Goal: Check status: Check status

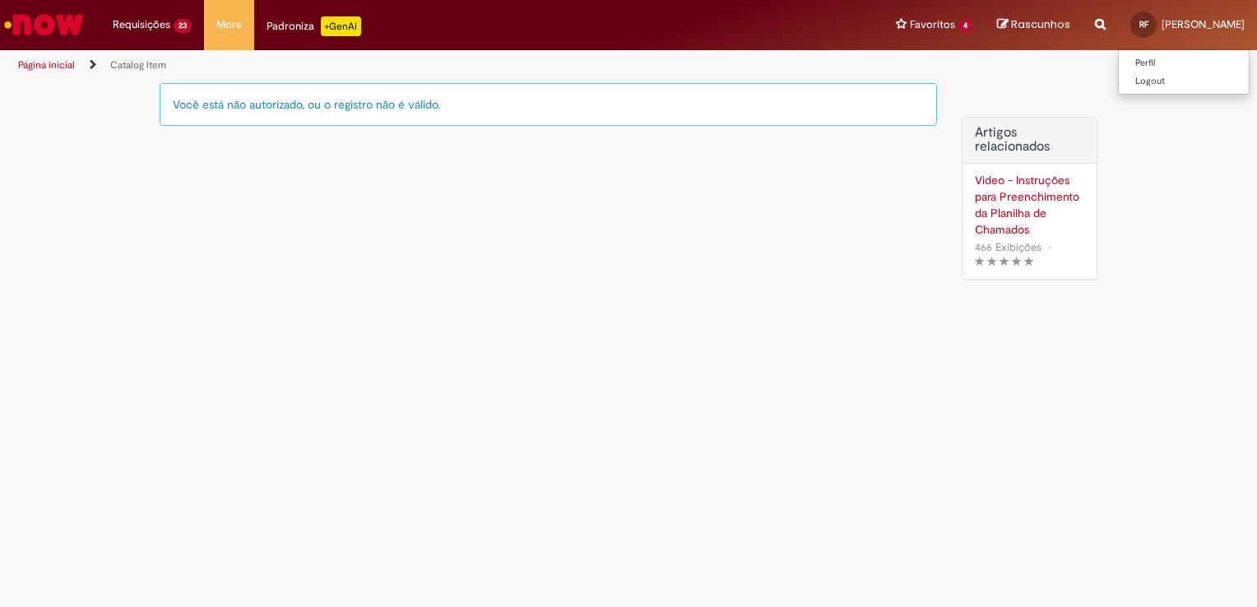
click at [1149, 30] on div "RF" at bounding box center [1143, 25] width 26 height 26
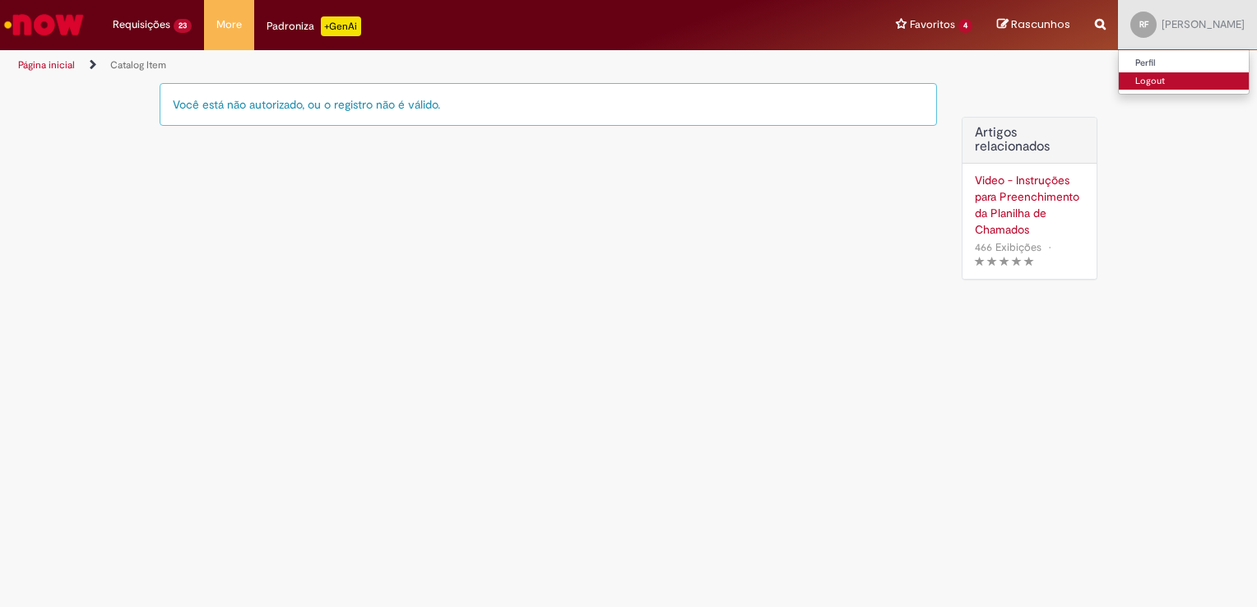
click at [1162, 73] on link "Logout" at bounding box center [1184, 81] width 130 height 18
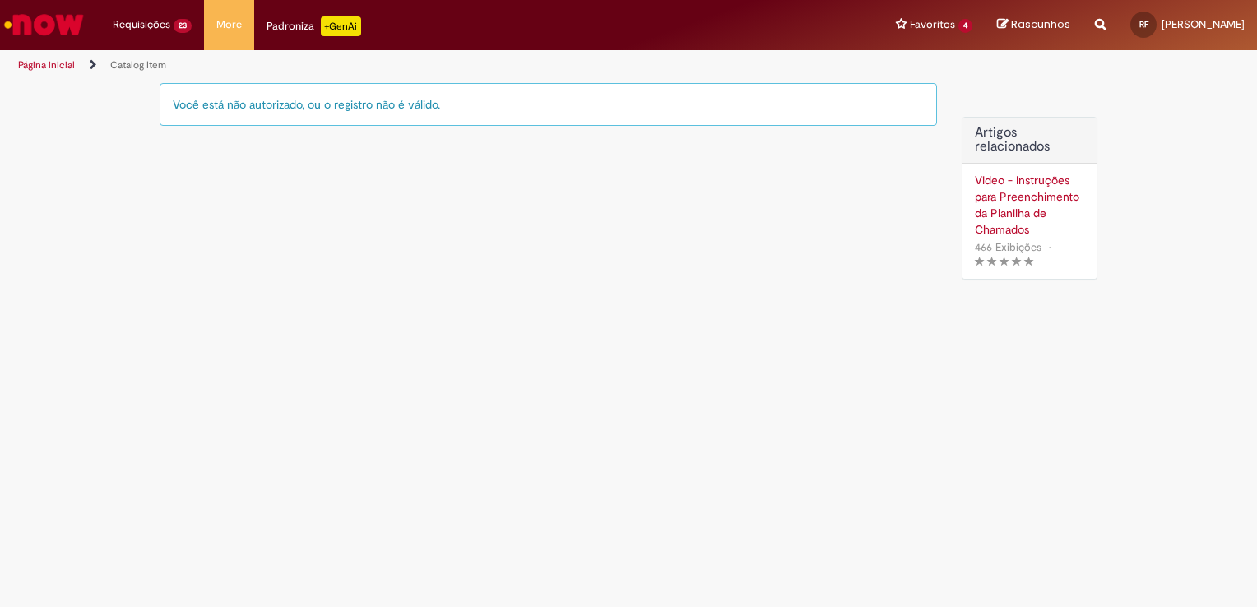
click at [638, 311] on main "Catalog Item Você está não autorizado, ou o registro não é válido. Artigos rela…" at bounding box center [628, 344] width 1257 height 526
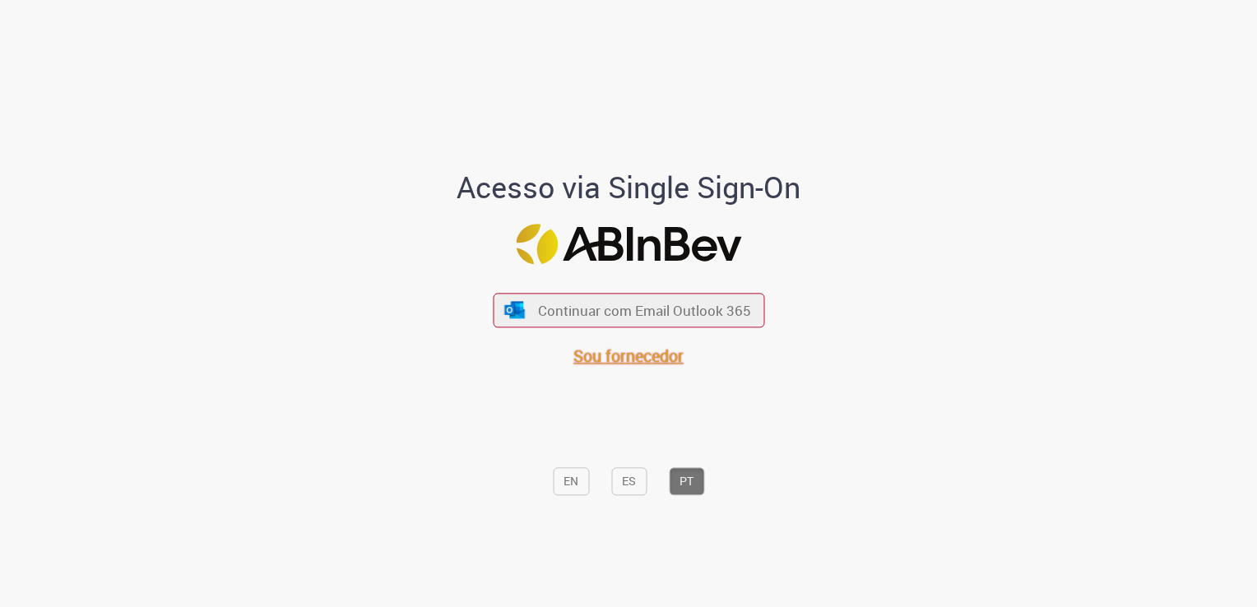
click at [644, 346] on span "Sou fornecedor" at bounding box center [628, 356] width 110 height 22
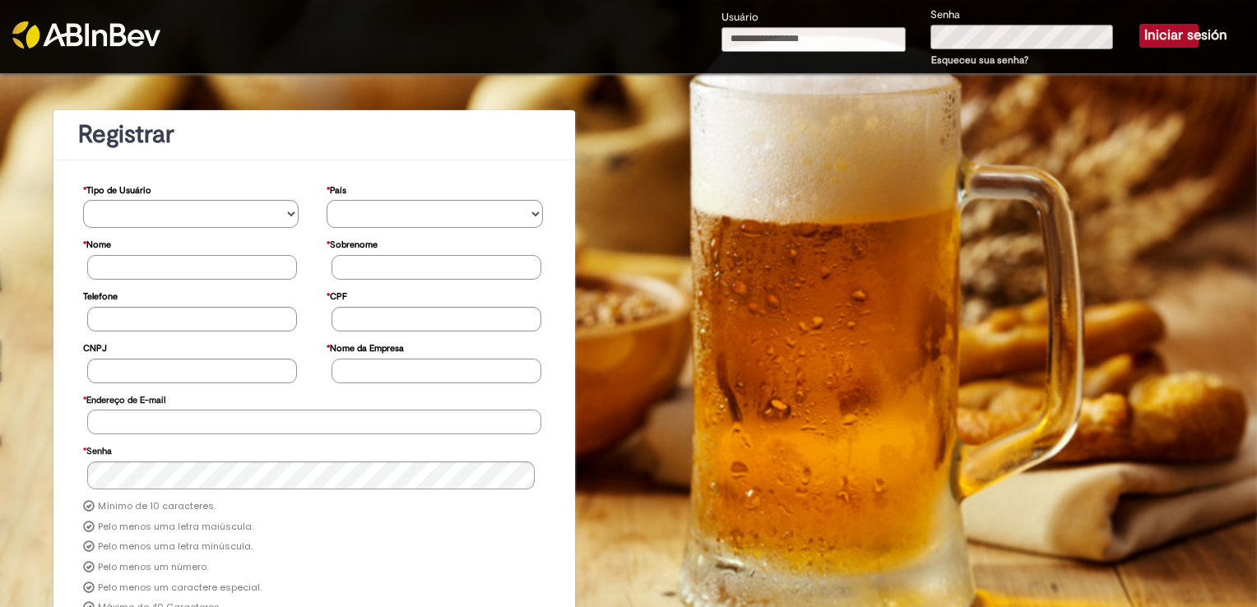
type input "**********"
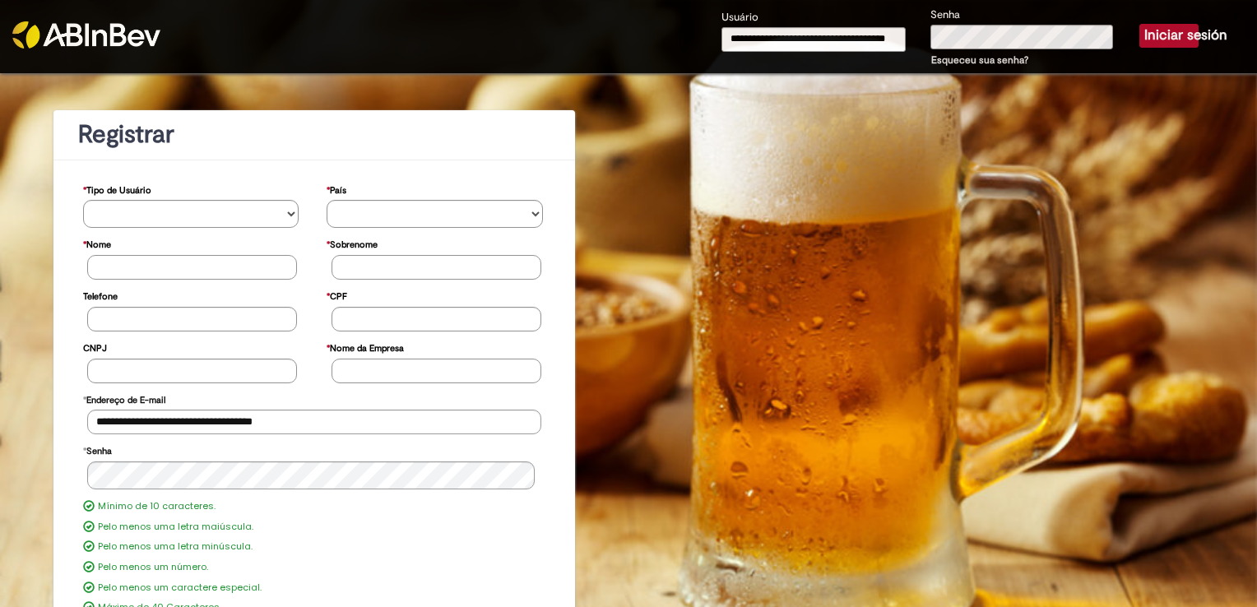
click at [855, 27] on input "**********" at bounding box center [813, 39] width 184 height 25
type input "**********"
click at [1139, 41] on button "Iniciar sesión" at bounding box center [1168, 35] width 59 height 23
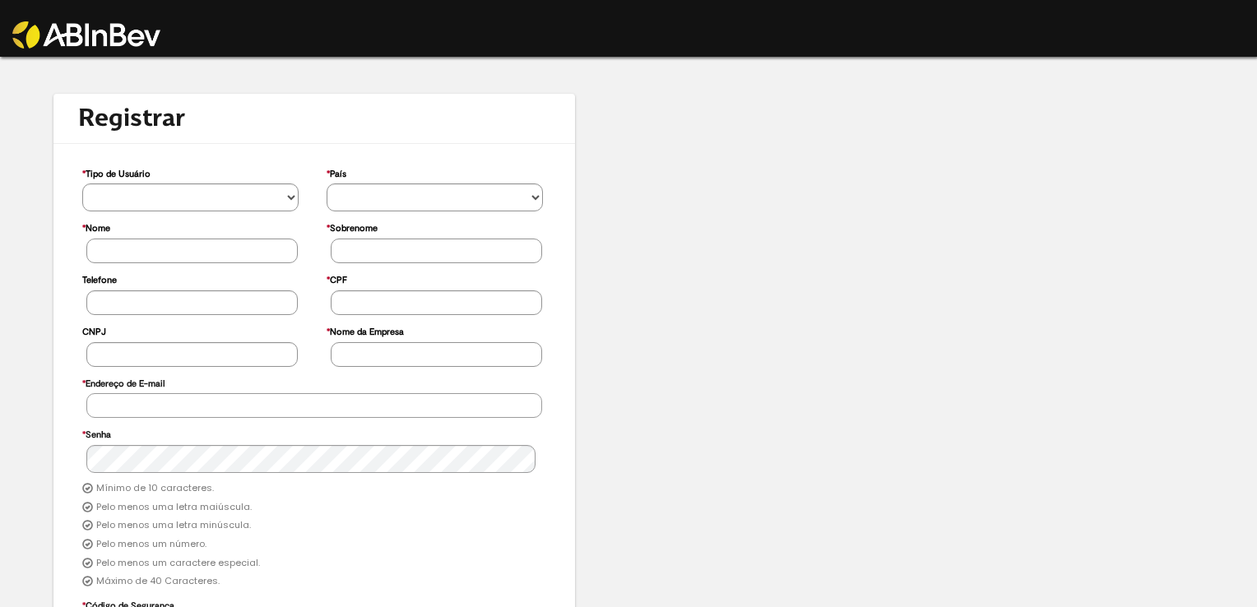
type input "**********"
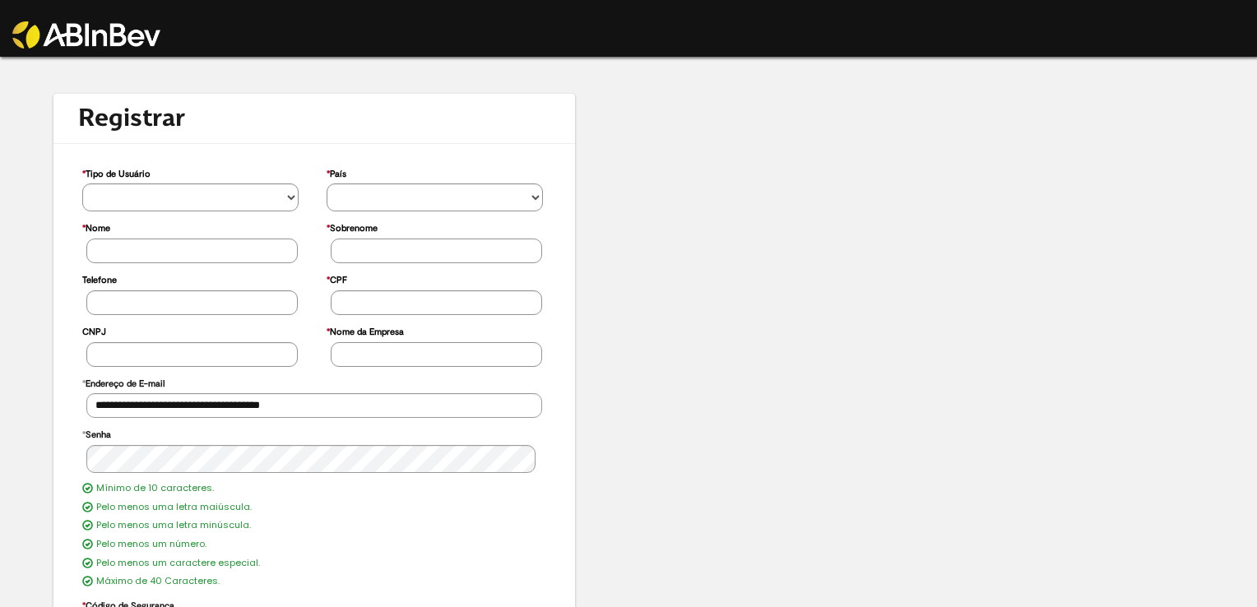
click at [86, 21] on img at bounding box center [86, 34] width 148 height 27
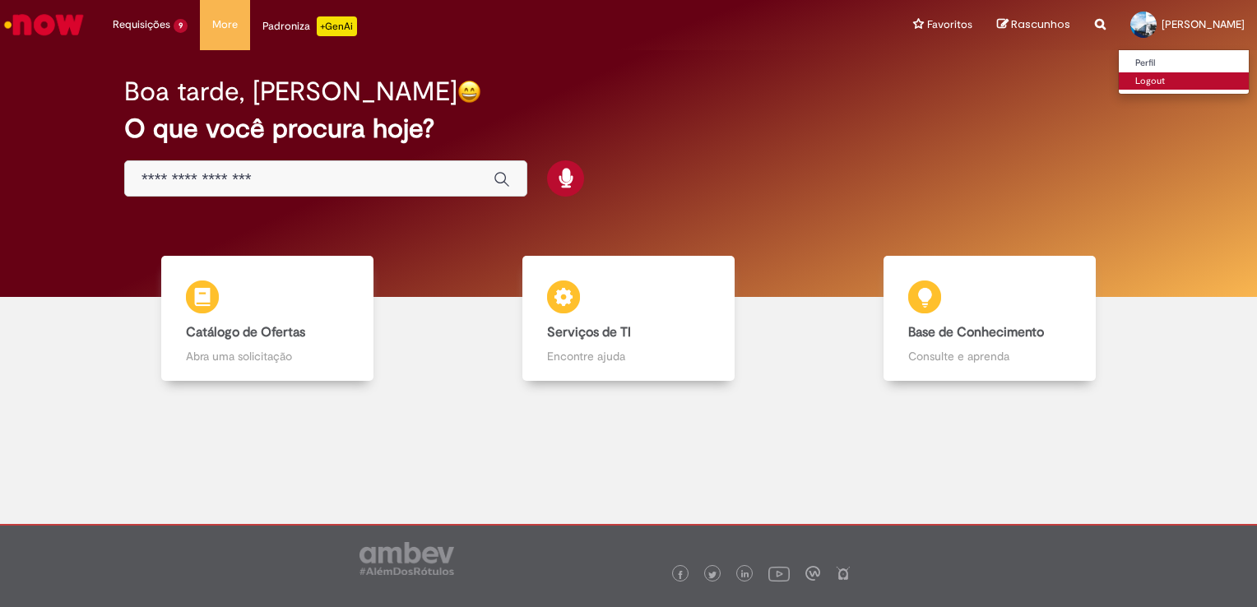
click at [1119, 85] on link "Logout" at bounding box center [1184, 81] width 130 height 18
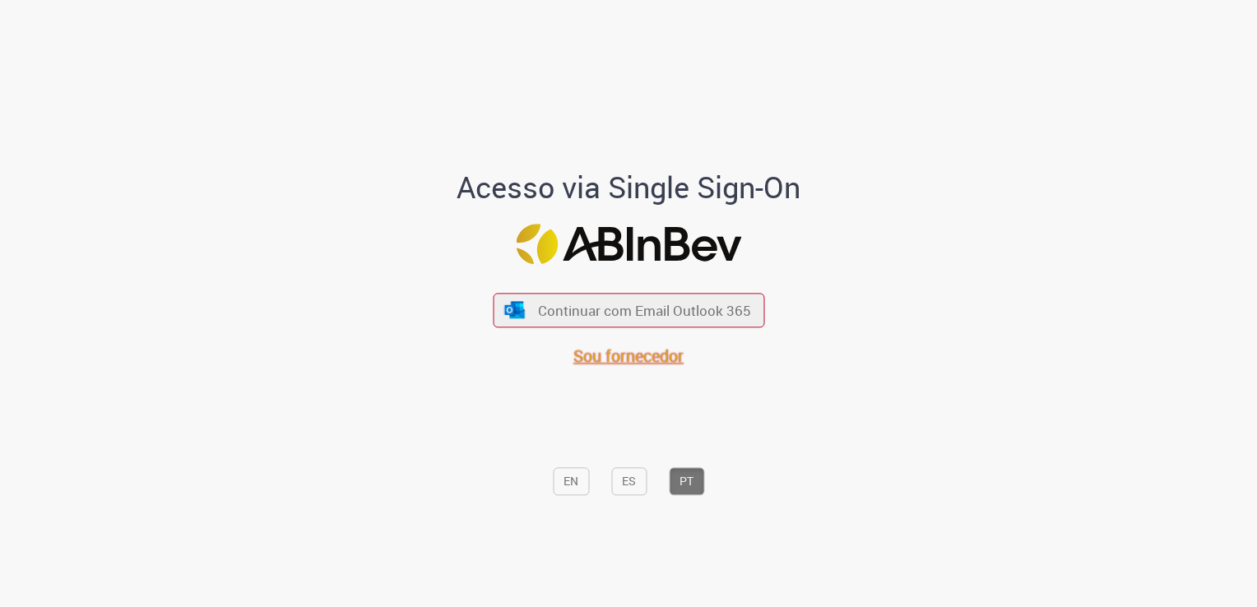
click at [632, 354] on span "Sou fornecedor" at bounding box center [628, 356] width 110 height 22
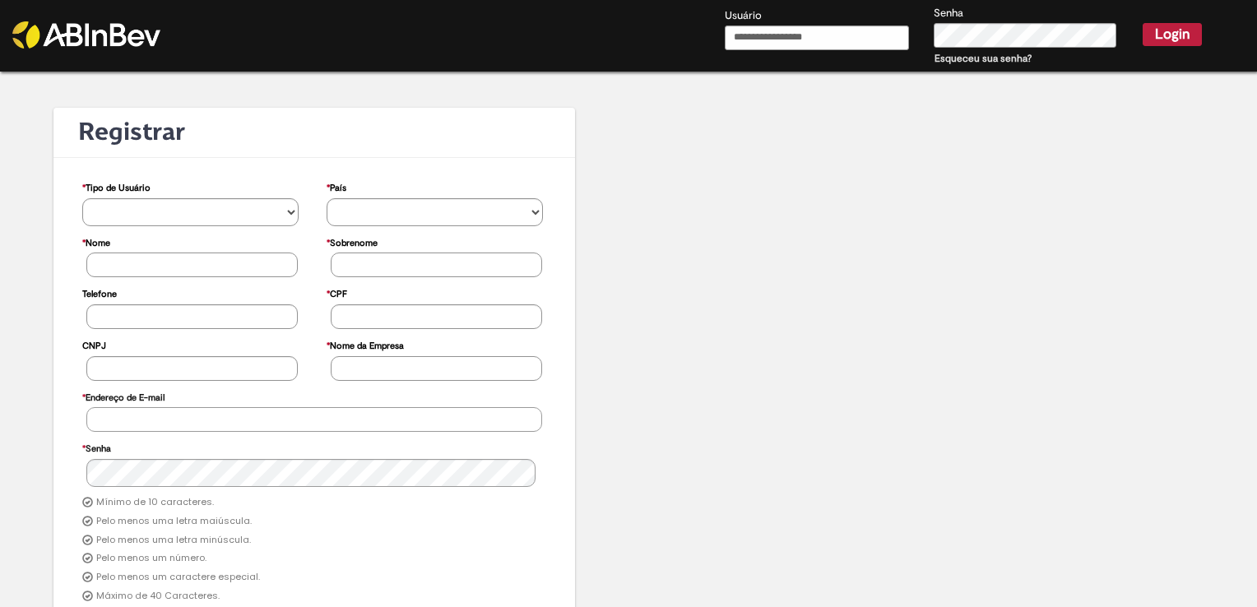
type input "**********"
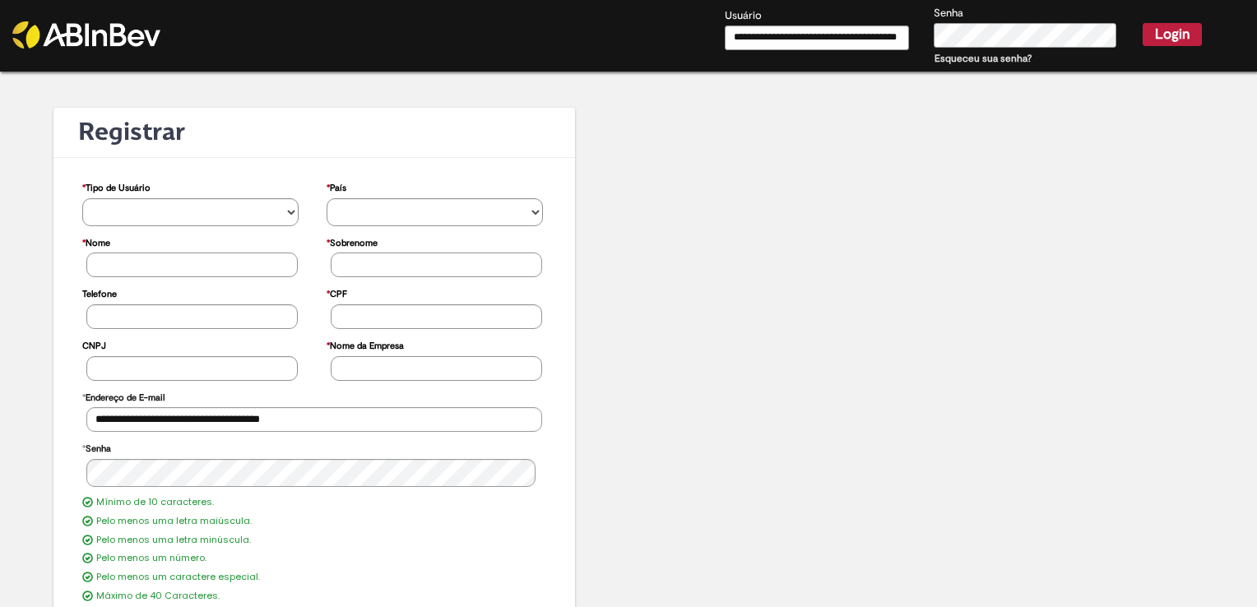
click at [861, 35] on div "**********" at bounding box center [963, 37] width 502 height 63
click at [1158, 21] on div "**********" at bounding box center [963, 37] width 502 height 63
click at [1163, 26] on button "Login" at bounding box center [1171, 34] width 59 height 23
click at [1163, 32] on button "Login" at bounding box center [1171, 34] width 59 height 23
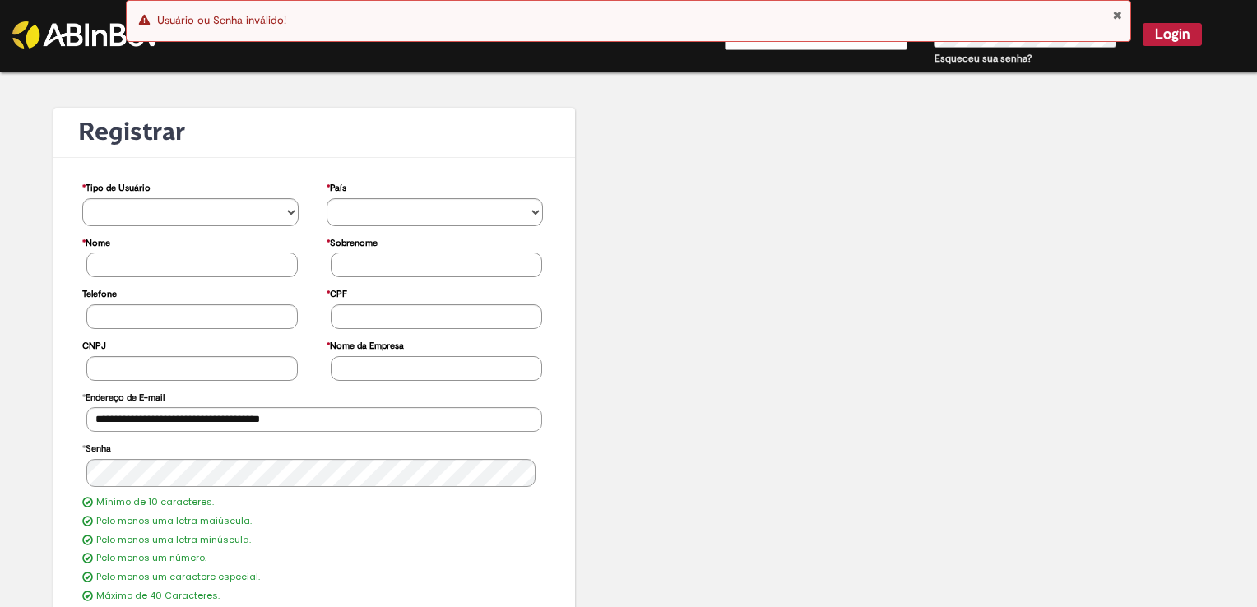
click at [1049, 142] on div "**********" at bounding box center [628, 411] width 1257 height 679
click at [1119, 11] on button "Fechar Notificação" at bounding box center [1117, 15] width 10 height 12
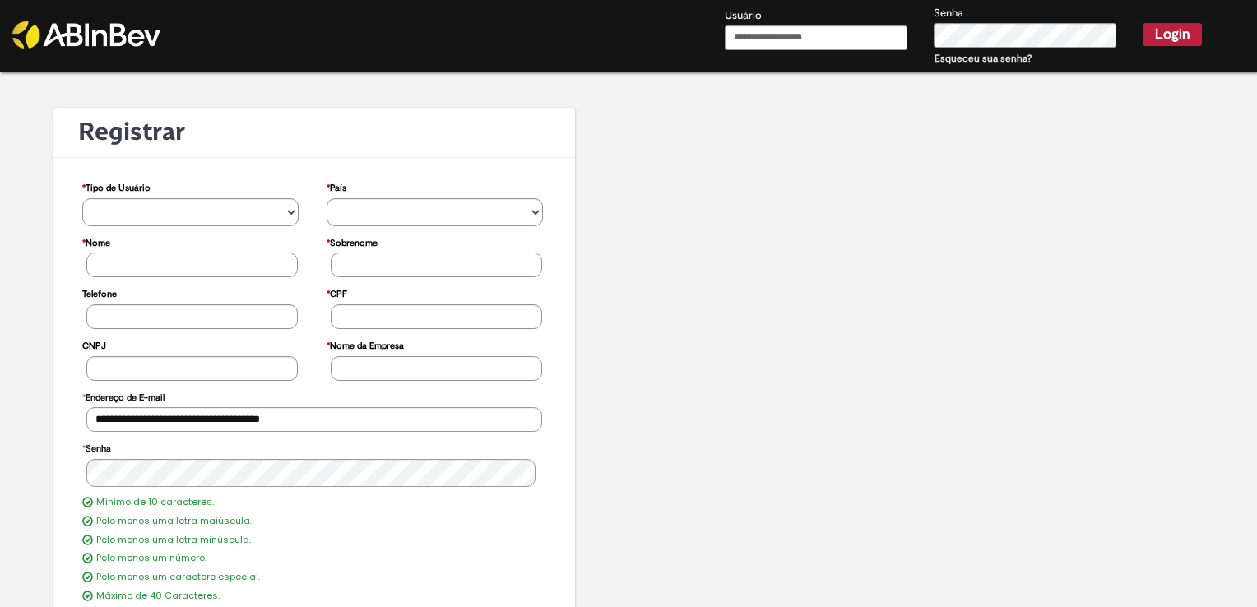
drag, startPoint x: 842, startPoint y: 35, endPoint x: 835, endPoint y: 31, distance: 8.5
click at [841, 35] on div "Erro Usuário ou Senha inválido!" at bounding box center [628, 21] width 1005 height 42
click at [836, 31] on input "Usuário" at bounding box center [816, 37] width 183 height 25
type input "**********"
click at [921, 24] on div "Senha Esqueceu sua senha?" at bounding box center [1025, 37] width 209 height 63
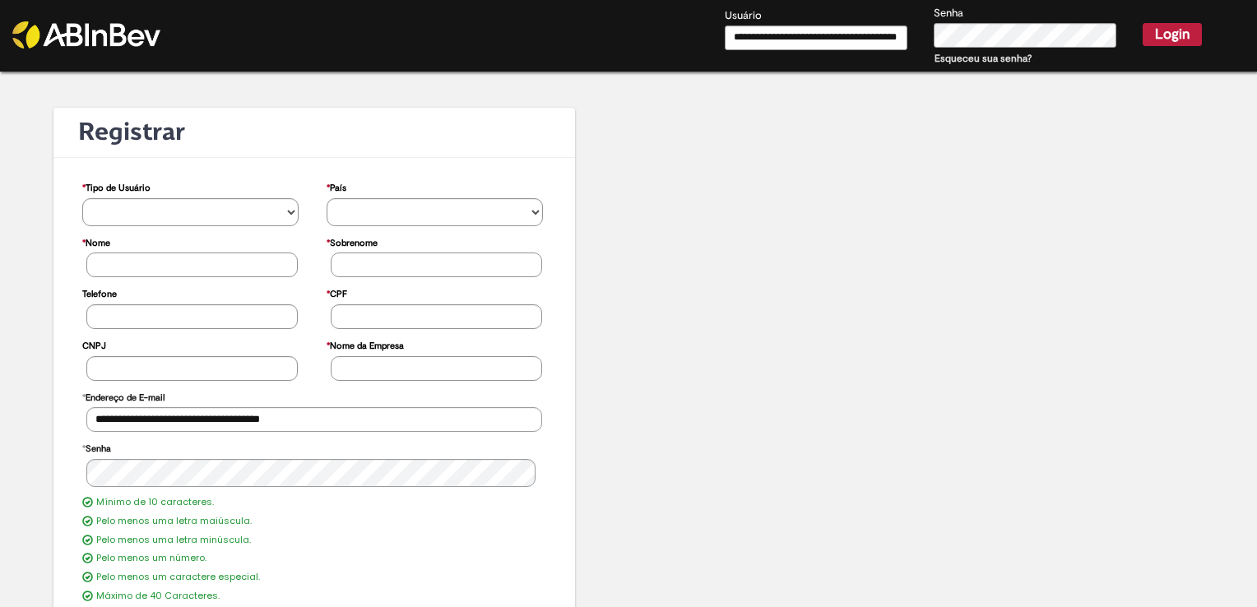
click at [1142, 25] on button "Login" at bounding box center [1171, 34] width 59 height 23
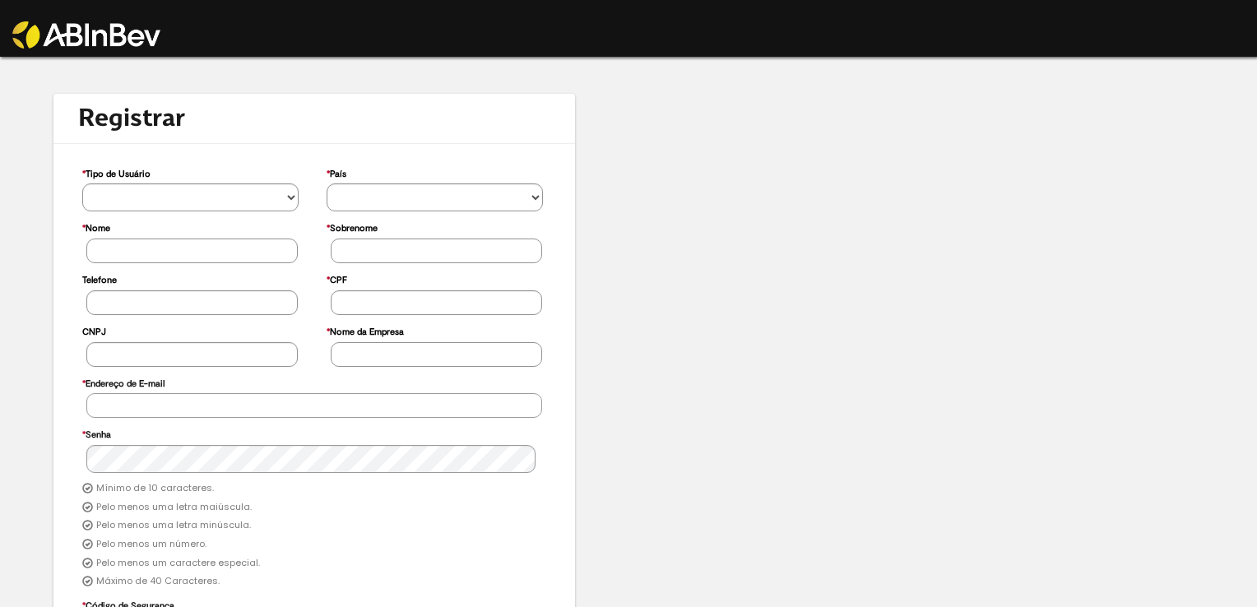
type input "**********"
click at [104, 27] on img at bounding box center [86, 34] width 148 height 27
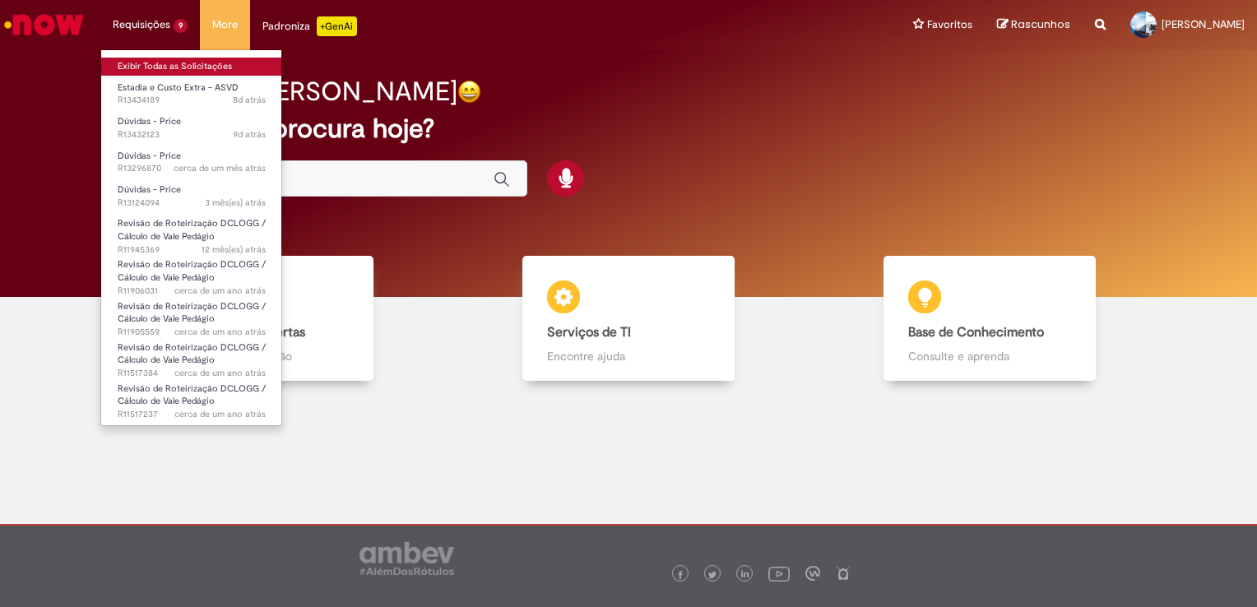
click at [191, 64] on link "Exibir Todas as Solicitações" at bounding box center [191, 67] width 181 height 18
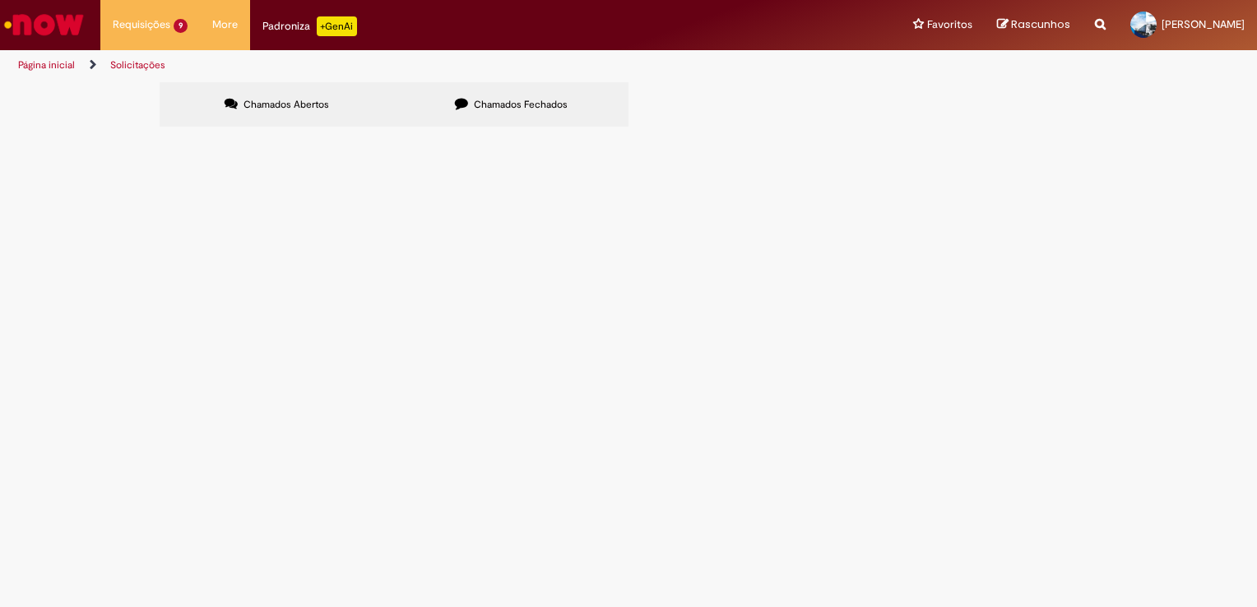
click at [0, 0] on td "Outros custos ASVD referente [DATE]" at bounding box center [0, 0] width 0 height 0
click at [0, 0] on span "Estadia e Custo Extra - ASVD" at bounding box center [0, 0] width 0 height 0
click at [0, 0] on span "R13434189" at bounding box center [0, 0] width 0 height 0
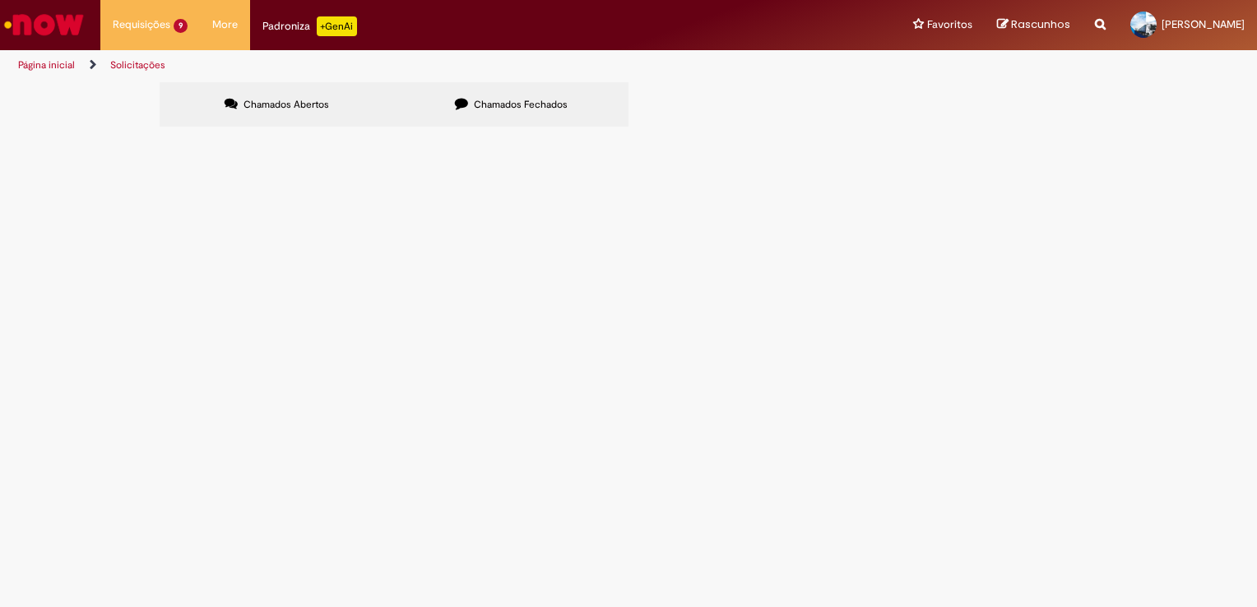
click at [0, 0] on span "R13434189" at bounding box center [0, 0] width 0 height 0
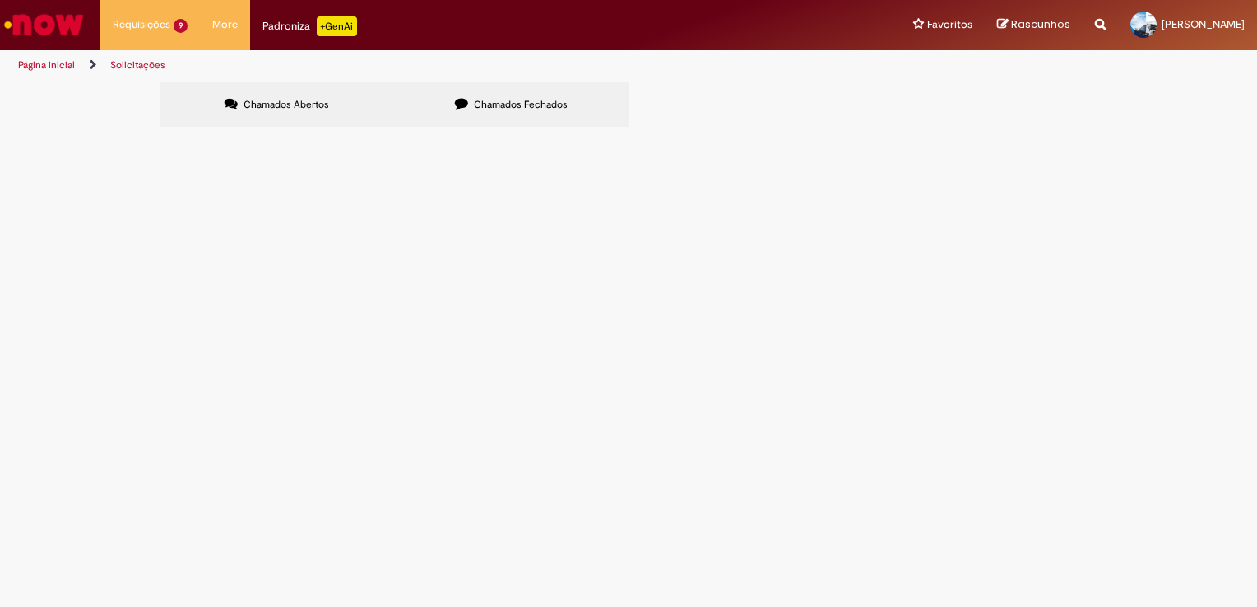
click at [0, 0] on span "Outros custos ASVD referente [DATE]" at bounding box center [0, 0] width 0 height 0
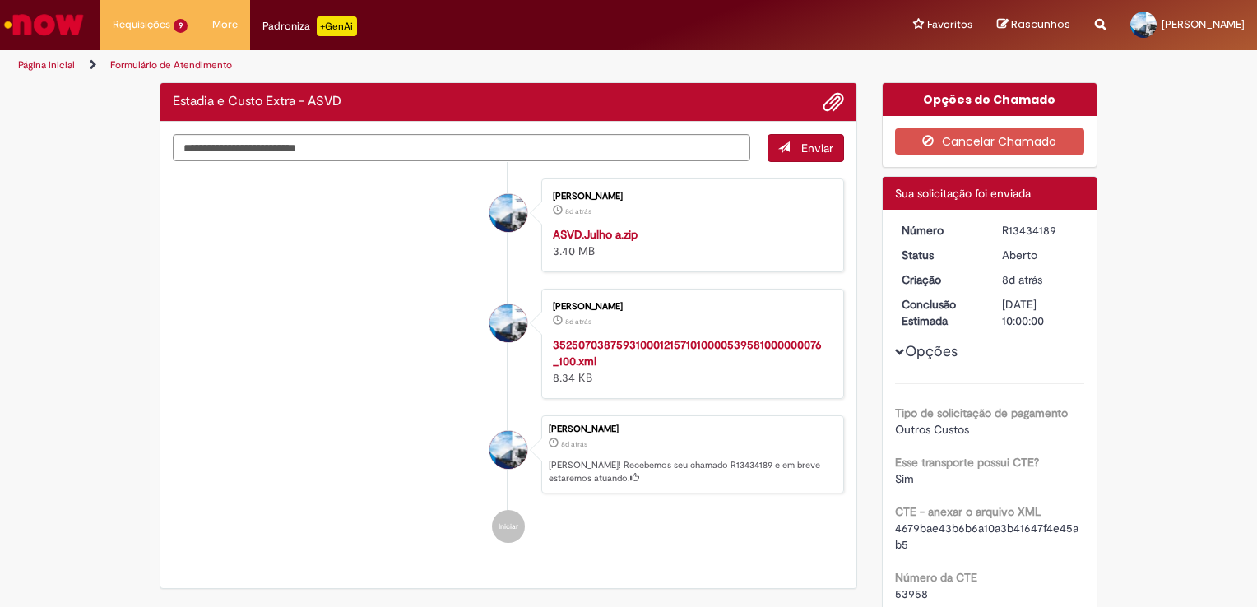
click at [300, 271] on ul "[PERSON_NAME] 8d atrás 8 dias atrás ASVD.Julho a.zip 3.40 MB [PERSON_NAME] 8d a…" at bounding box center [508, 361] width 671 height 398
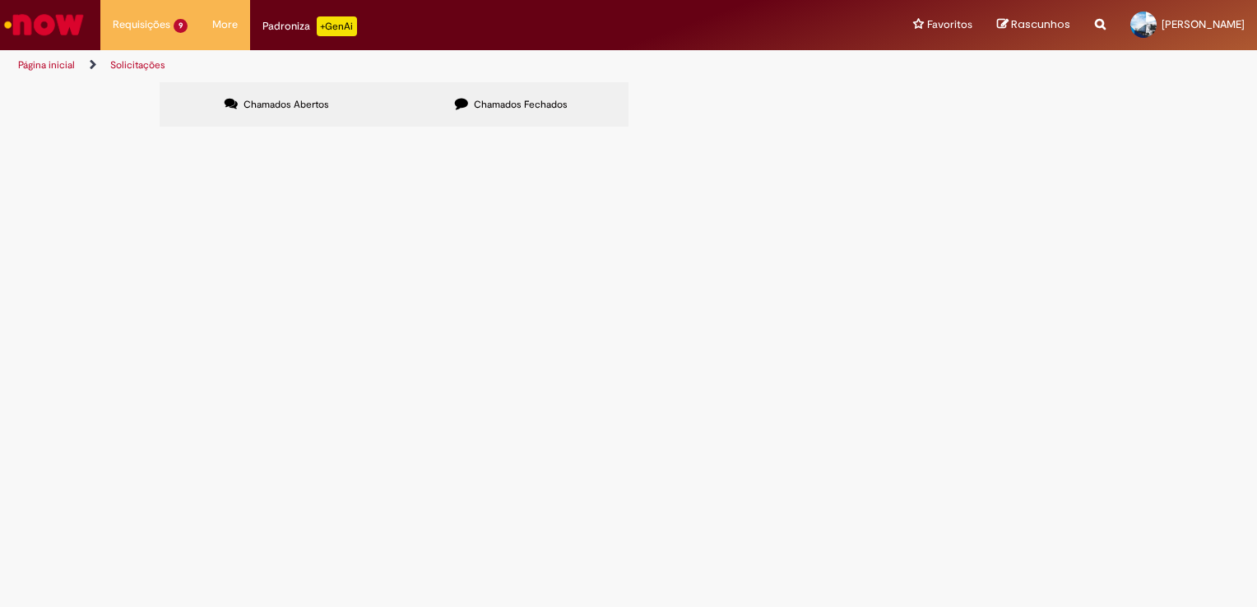
click at [0, 0] on span "Em Validação" at bounding box center [0, 0] width 0 height 0
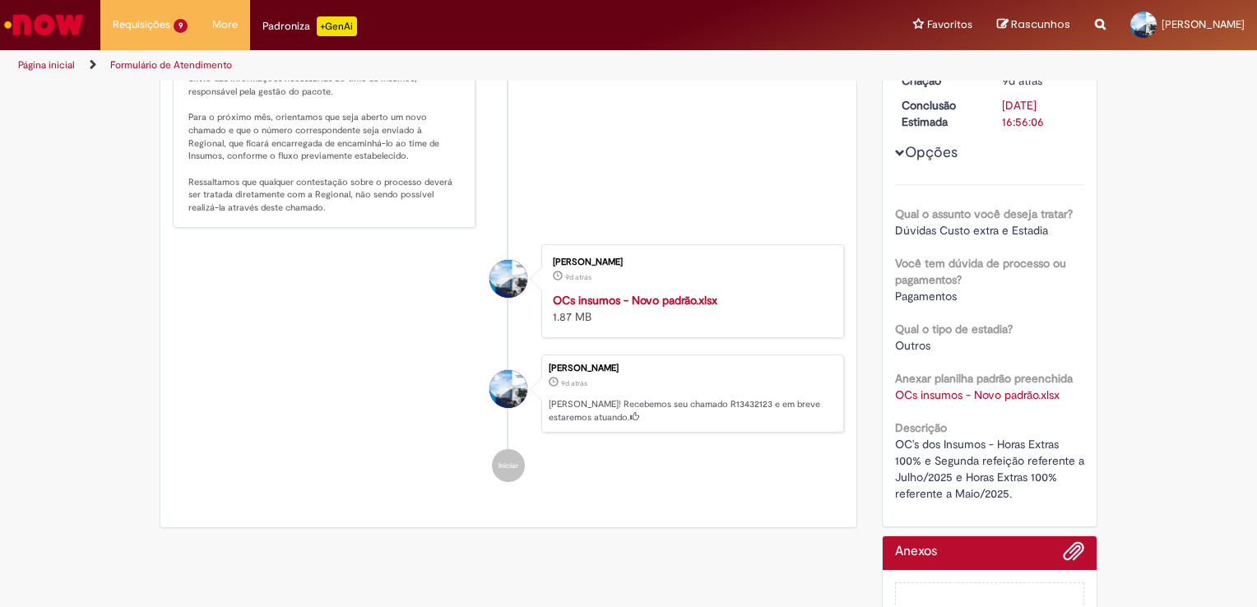
scroll to position [303, 0]
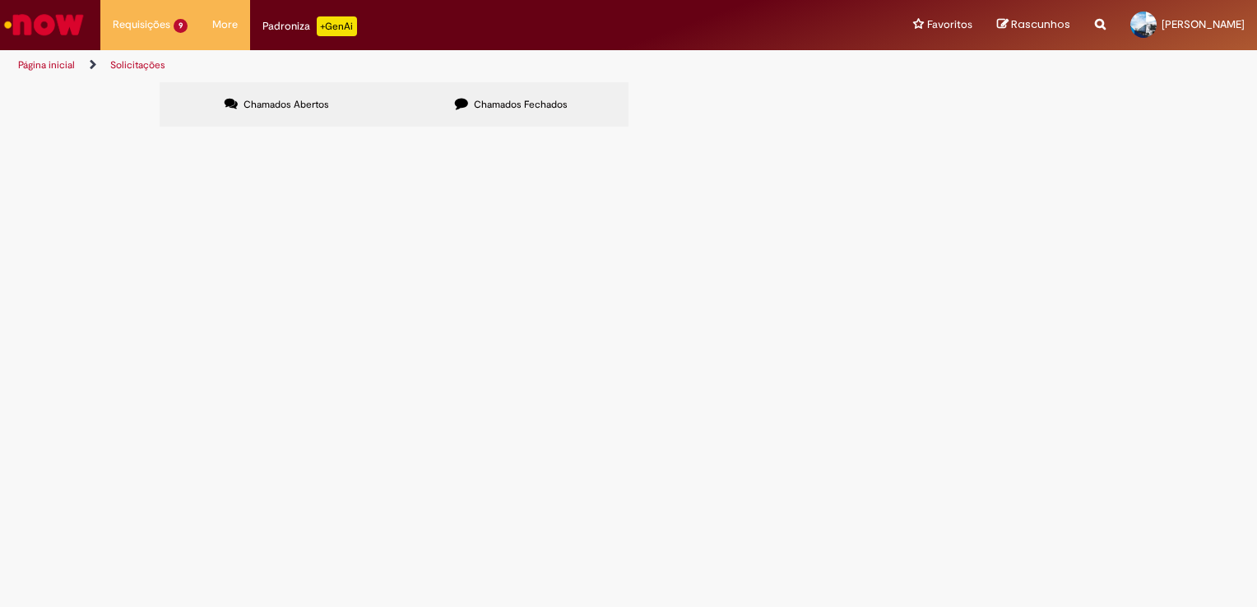
click at [0, 0] on td "Em Validação" at bounding box center [0, 0] width 0 height 0
click at [0, 0] on span "Em Validação" at bounding box center [0, 0] width 0 height 0
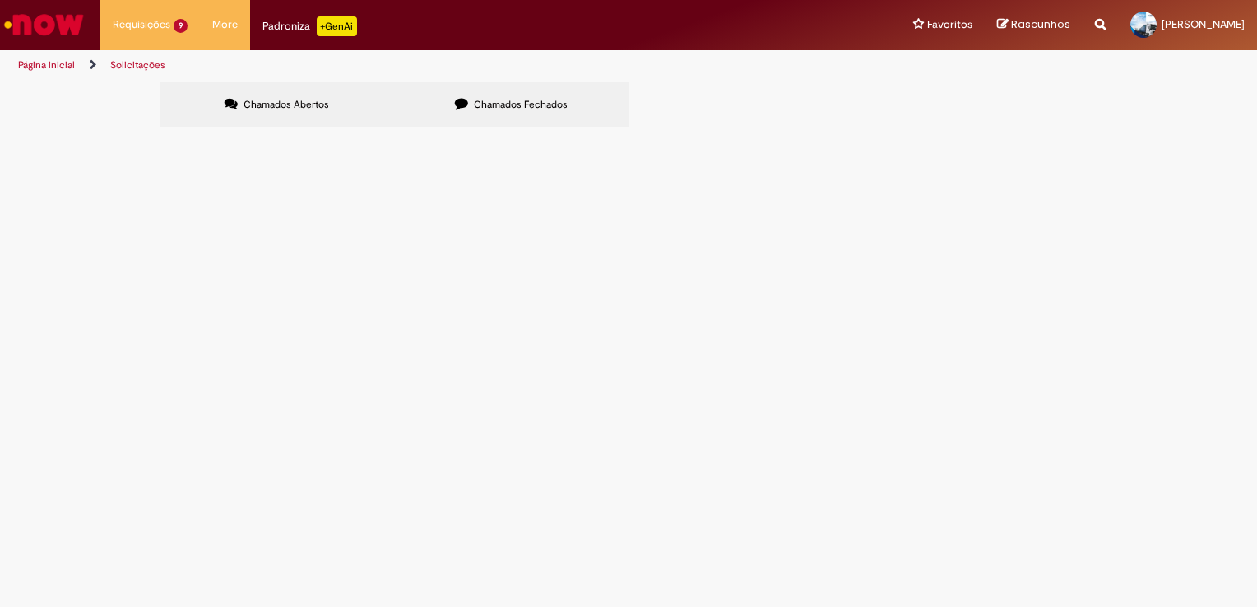
click at [0, 0] on span "Em Validação" at bounding box center [0, 0] width 0 height 0
drag, startPoint x: 1007, startPoint y: 350, endPoint x: 1025, endPoint y: 346, distance: 18.4
click at [0, 0] on span "Em Validação" at bounding box center [0, 0] width 0 height 0
click at [1023, 346] on main "Solicitações Chamados Abertos Chamados Fechados Itens solicitados Exportar como…" at bounding box center [628, 344] width 1257 height 526
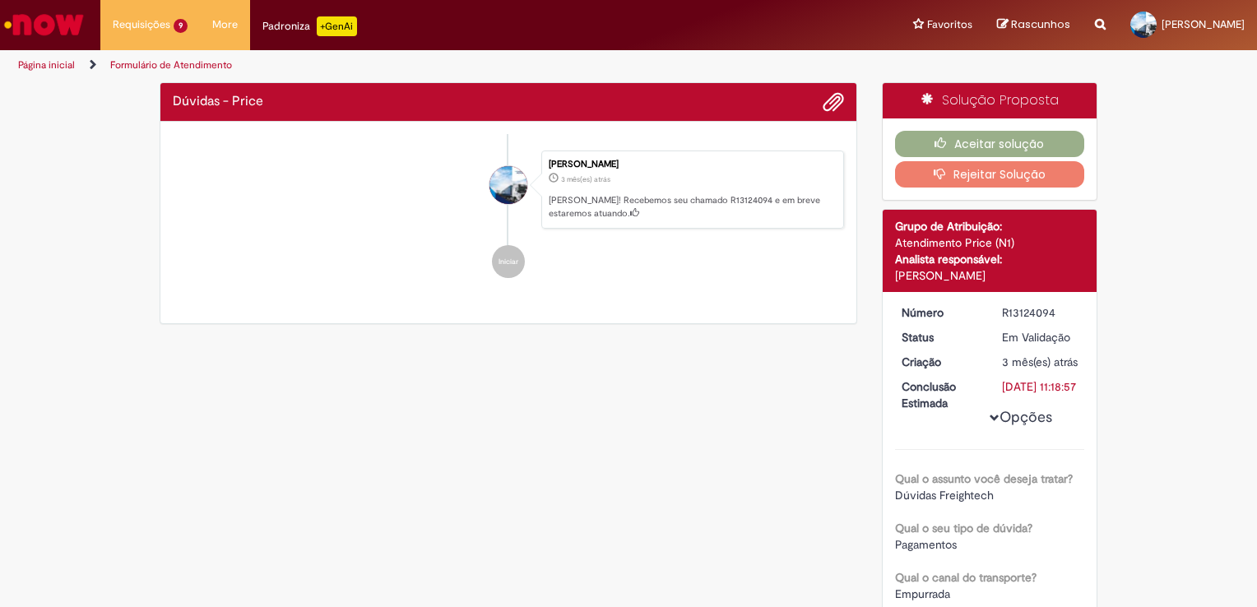
click at [1023, 346] on div "Número R13124094 Status Em [GEOGRAPHIC_DATA] Criação 3 mês(es) atrás 3 meses at…" at bounding box center [989, 582] width 215 height 581
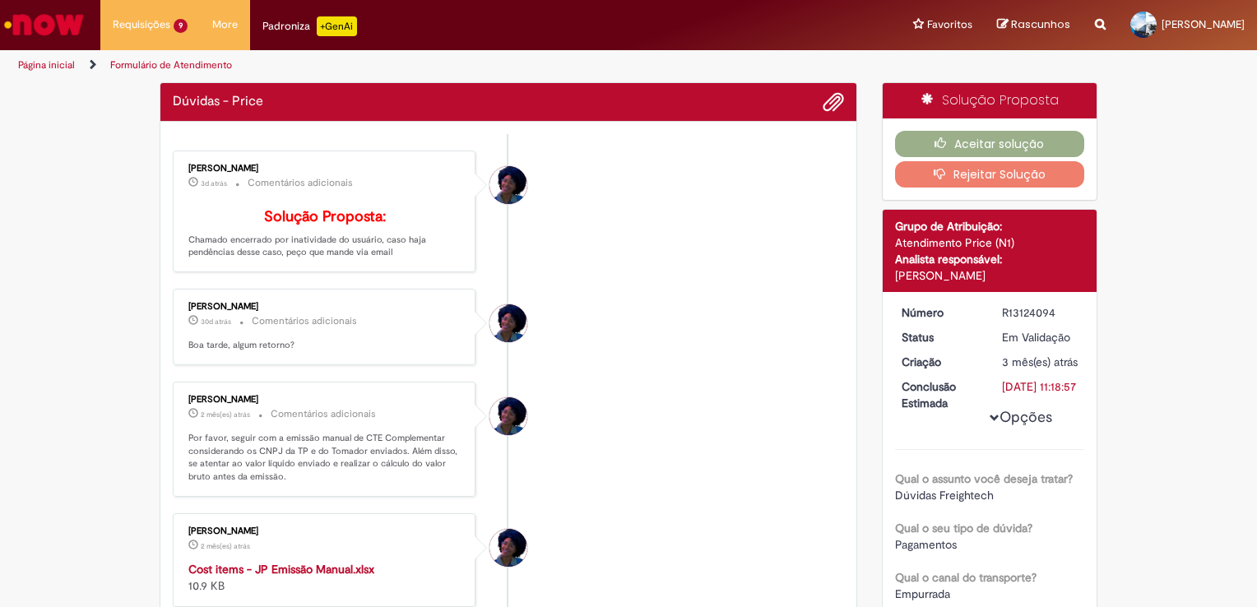
click at [651, 353] on li "[PERSON_NAME] 30d atrás 30 dias atrás Comentários adicionais Boa tarde, algum r…" at bounding box center [508, 327] width 671 height 76
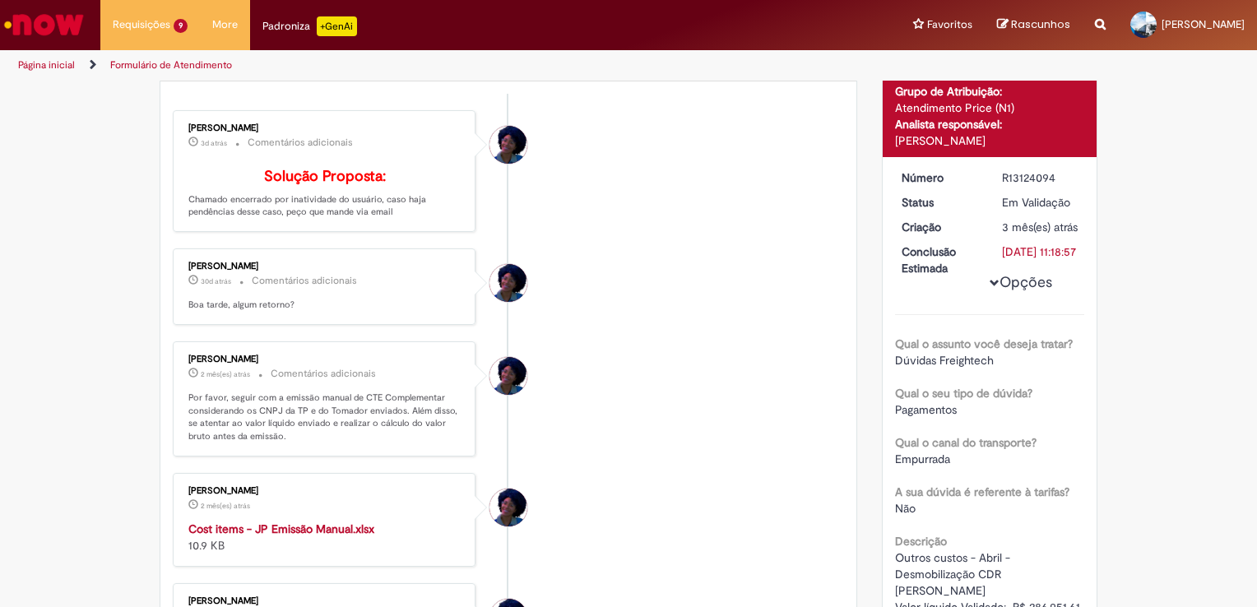
scroll to position [49, 0]
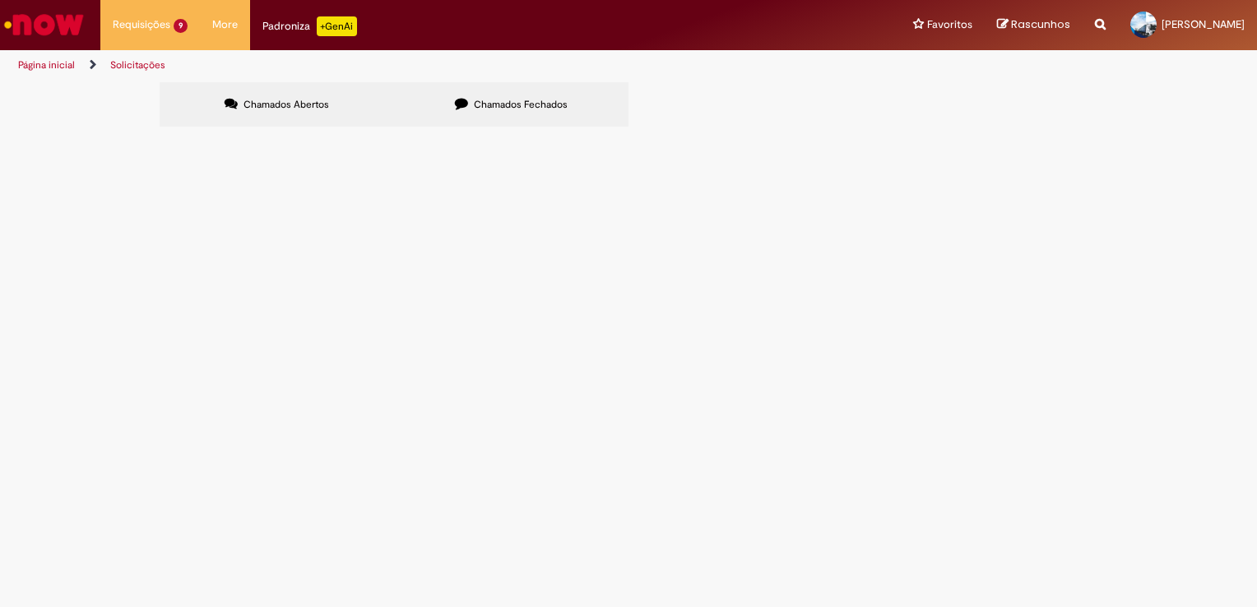
click at [0, 0] on span "Outros custos - Abril - Desmobilização CDR [PERSON_NAME] Valor líquido Validado…" at bounding box center [0, 0] width 0 height 0
drag, startPoint x: 592, startPoint y: 351, endPoint x: 601, endPoint y: 354, distance: 9.4
click at [0, 0] on span "Outros custos - Abril - Desmobilização CDR [PERSON_NAME] Valor líquido Validado…" at bounding box center [0, 0] width 0 height 0
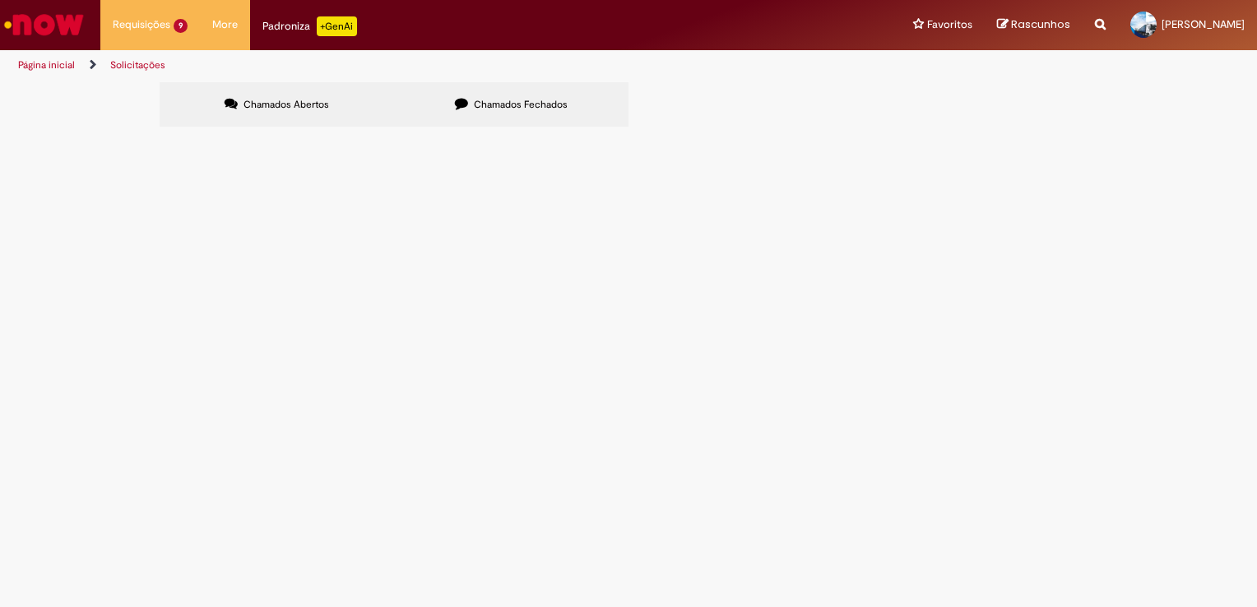
drag, startPoint x: 601, startPoint y: 354, endPoint x: 867, endPoint y: 354, distance: 265.7
click at [0, 0] on span "Outros custos - Abril - Desmobilização CDR [PERSON_NAME] Valor líquido Validado…" at bounding box center [0, 0] width 0 height 0
click at [0, 0] on td "Em Validação" at bounding box center [0, 0] width 0 height 0
click at [0, 0] on span "Em Validação" at bounding box center [0, 0] width 0 height 0
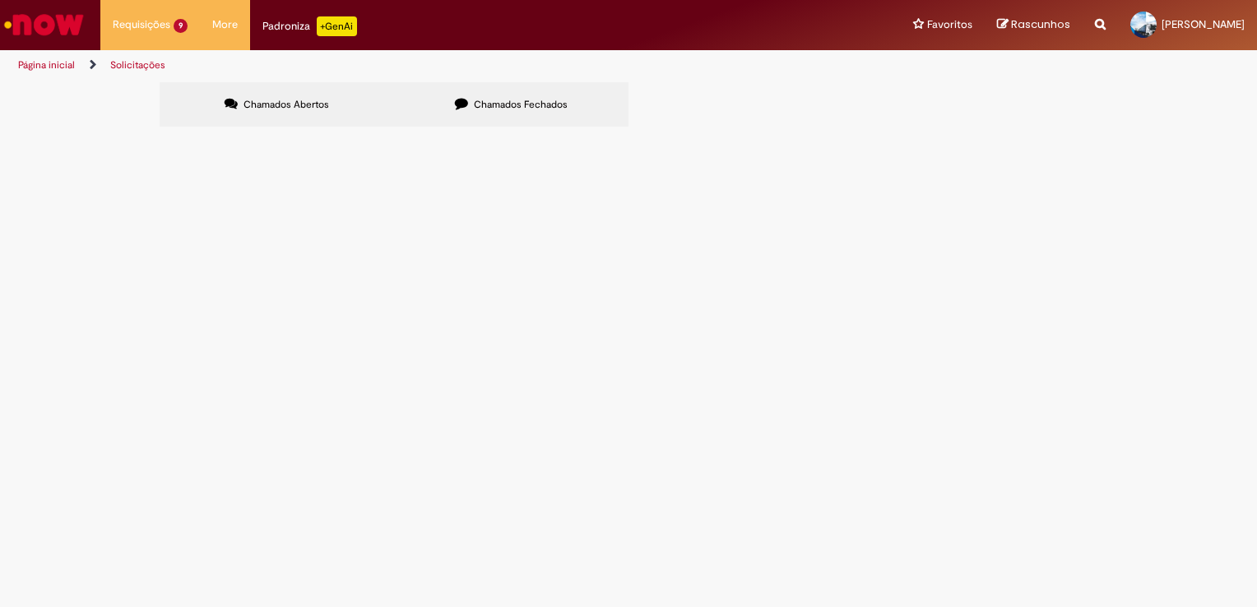
click at [0, 0] on span "Em Validação" at bounding box center [0, 0] width 0 height 0
click at [1013, 347] on main "Solicitações Chamados Abertos Chamados Fechados Itens solicitados Exportar como…" at bounding box center [628, 344] width 1257 height 526
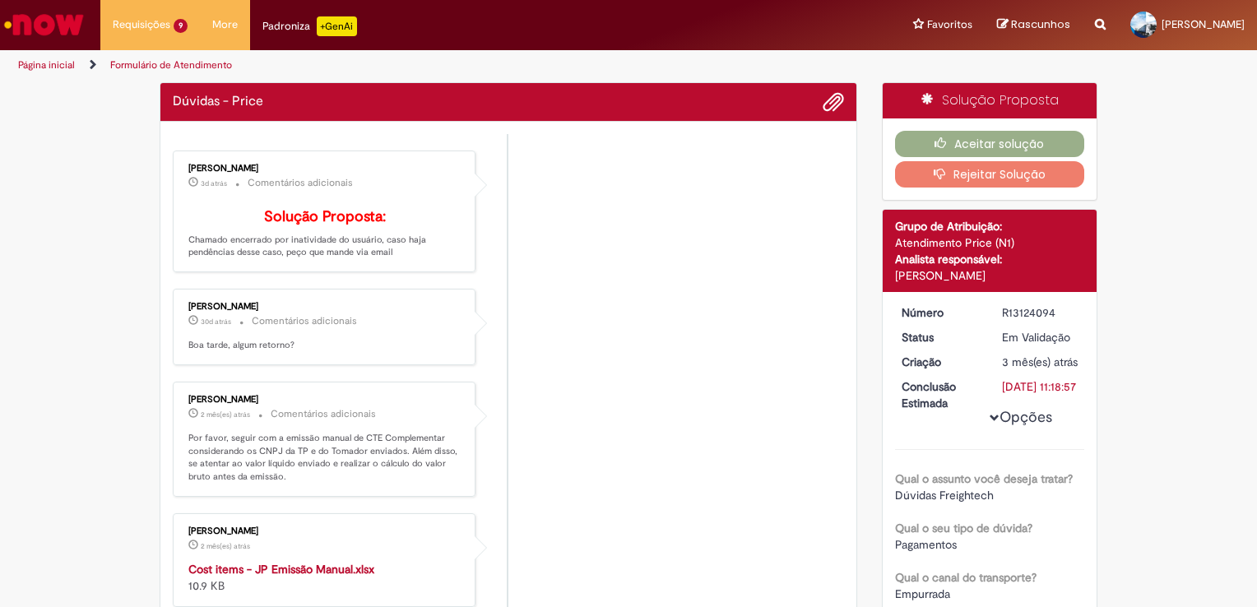
click at [1011, 347] on div "Opções Qual o assunto você deseja tratar? Dúvidas Freightech Qual o seu tipo de…" at bounding box center [990, 576] width 190 height 544
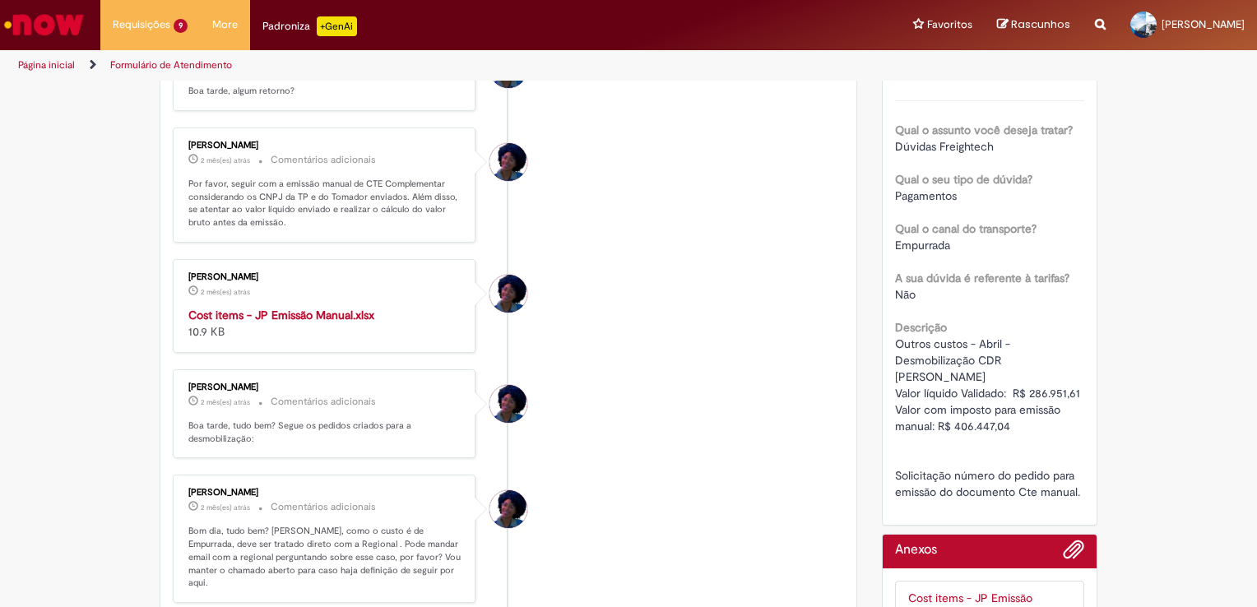
scroll to position [405, 0]
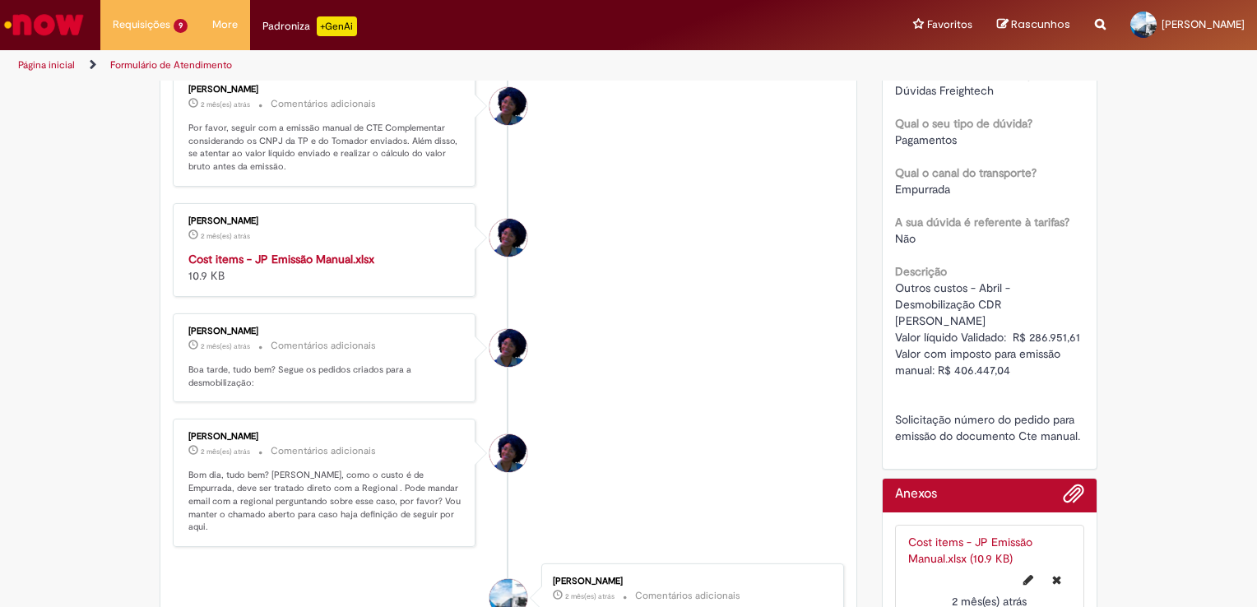
click at [273, 266] on strong "Cost items - JP Emissão Manual.xlsx" at bounding box center [281, 259] width 186 height 15
click at [651, 271] on li "[PERSON_NAME] 2 mês(es) atrás 2 meses atrás Cost items - JP Emissão Manual.xlsx…" at bounding box center [508, 250] width 671 height 94
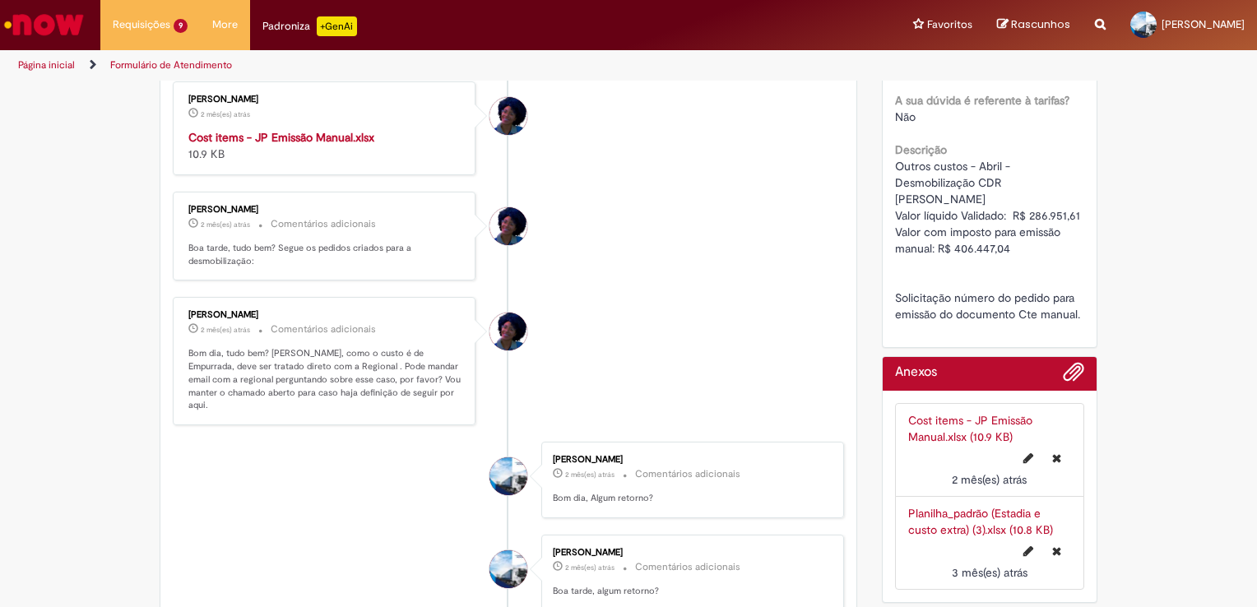
scroll to position [521, 0]
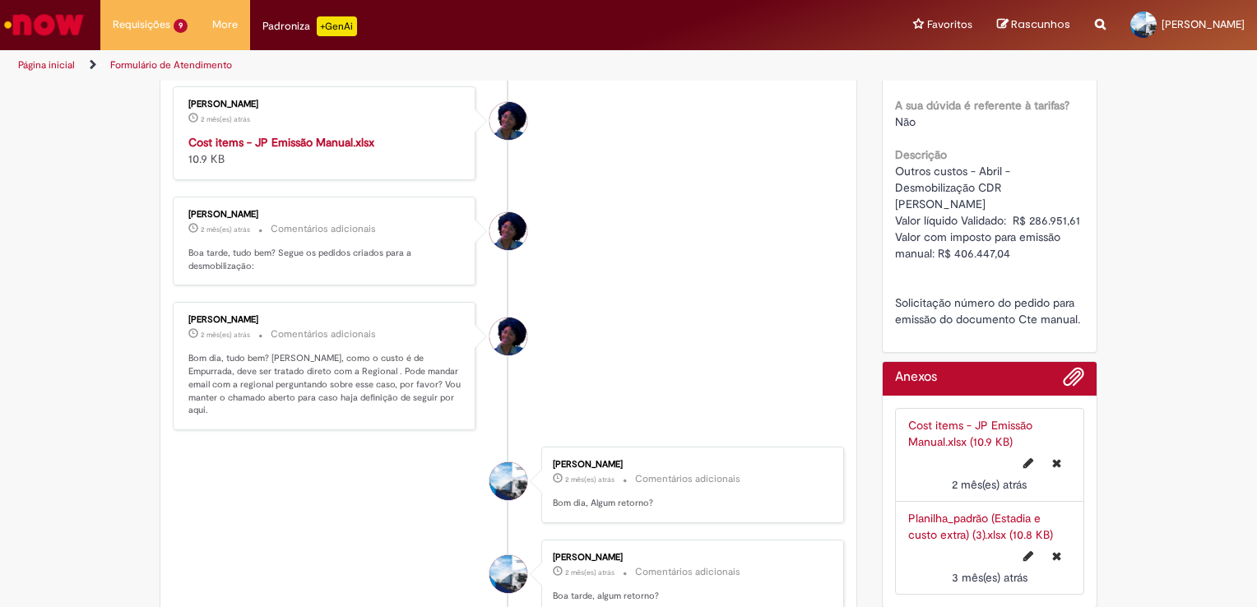
click at [296, 150] on strong "Cost items - JP Emissão Manual.xlsx" at bounding box center [281, 142] width 186 height 15
click at [605, 373] on li "[PERSON_NAME] 2 mês(es) atrás 2 meses atrás Comentários adicionais Bom dia, tud…" at bounding box center [508, 366] width 671 height 128
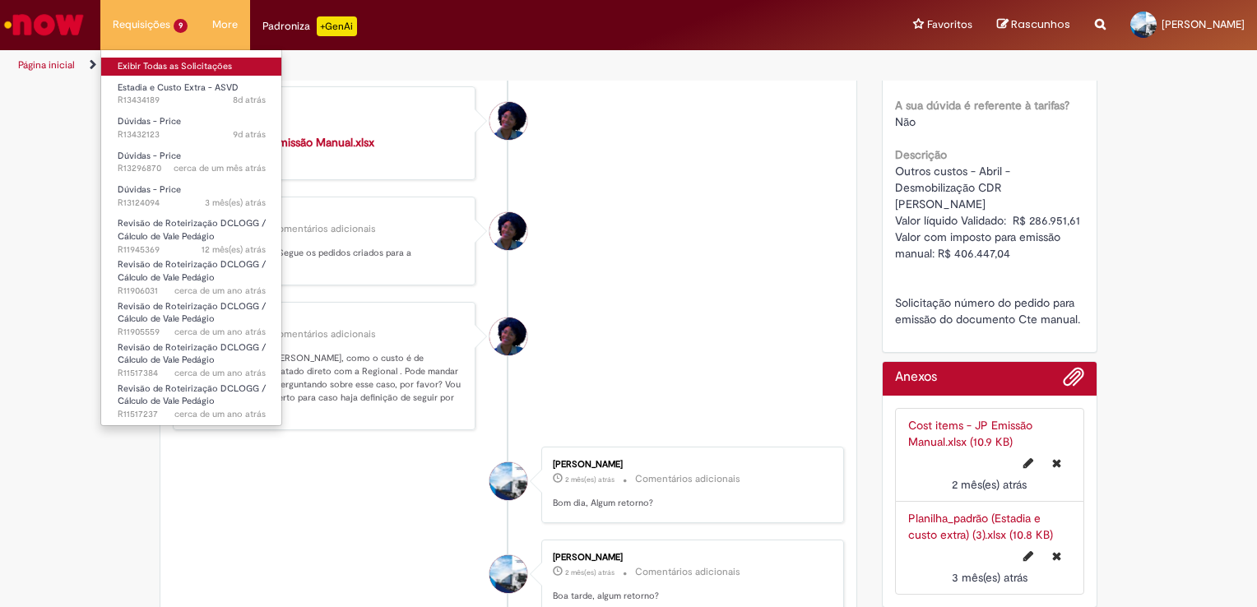
click at [164, 71] on link "Exibir Todas as Solicitações" at bounding box center [191, 67] width 181 height 18
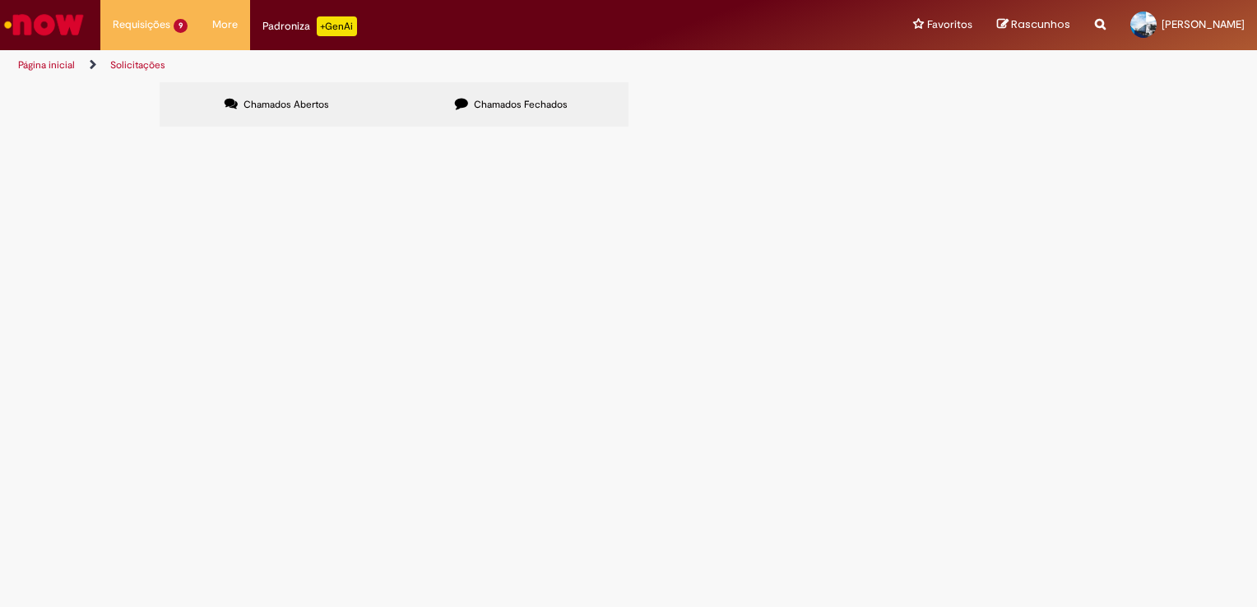
click at [0, 0] on span "Estadia e Custo Extra - ASVD" at bounding box center [0, 0] width 0 height 0
drag, startPoint x: 336, startPoint y: 236, endPoint x: 540, endPoint y: 232, distance: 204.8
click at [0, 0] on span "Outros custos ASVD referente [DATE]" at bounding box center [0, 0] width 0 height 0
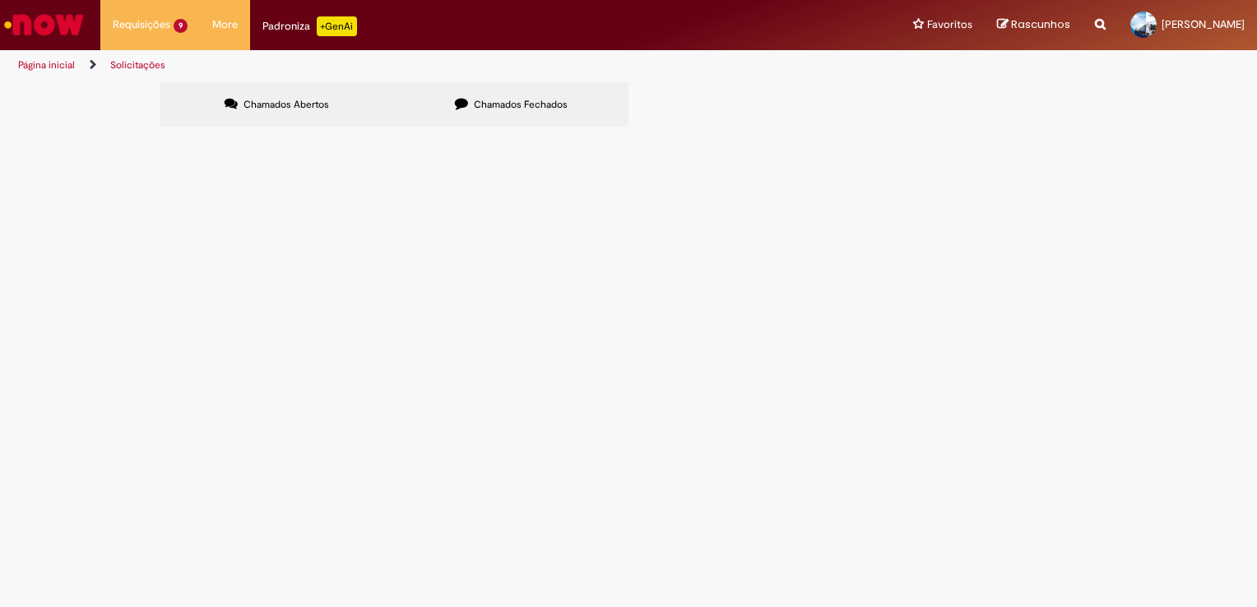
click at [0, 0] on span "Outros custos ASVD referente [DATE]" at bounding box center [0, 0] width 0 height 0
click at [0, 0] on span "R13434189" at bounding box center [0, 0] width 0 height 0
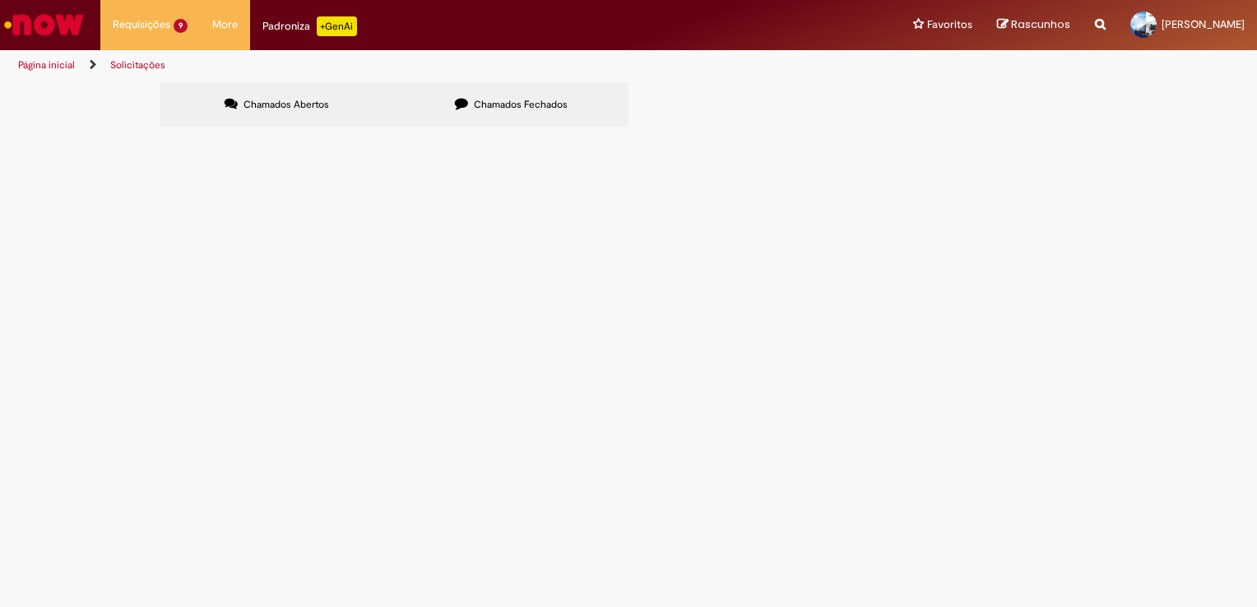
click at [0, 0] on span "R13434189" at bounding box center [0, 0] width 0 height 0
click at [216, 235] on main "Solicitações Chamados Abertos Chamados Fechados Itens solicitados Exportar como…" at bounding box center [628, 344] width 1257 height 526
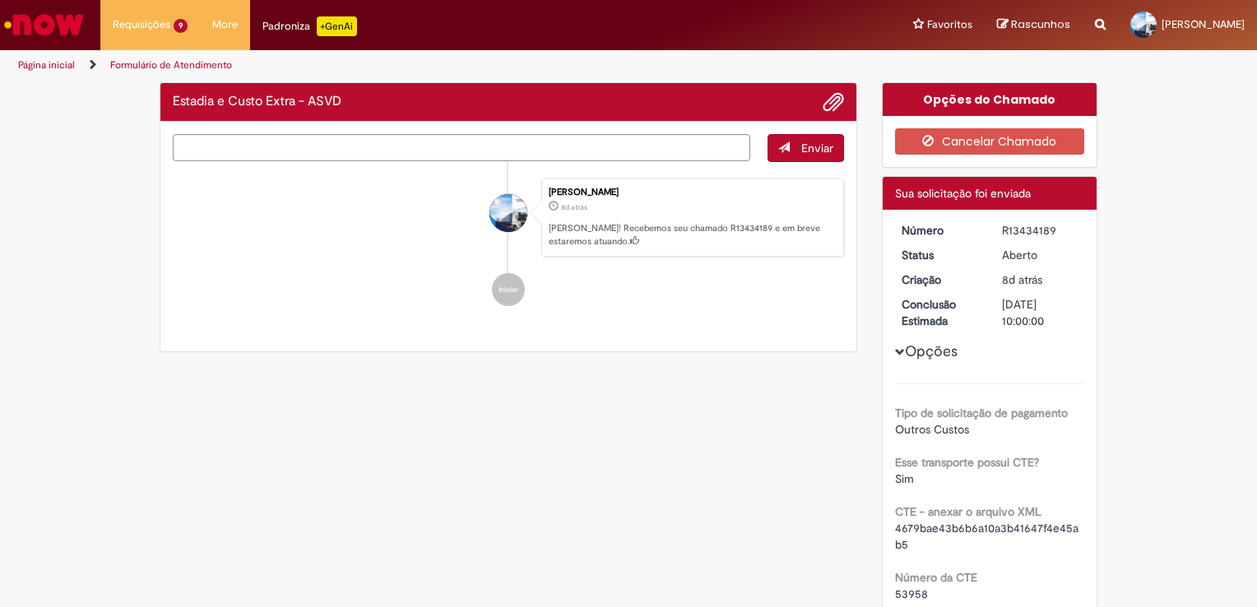
drag, startPoint x: 197, startPoint y: 230, endPoint x: 216, endPoint y: 235, distance: 19.5
click at [528, 228] on li "[PERSON_NAME] 8d atrás 8 dias atrás [PERSON_NAME]! Recebemos seu chamado R13434…" at bounding box center [508, 217] width 671 height 79
click at [532, 228] on ul "[PERSON_NAME] 8d atrás 8 dias atrás [PERSON_NAME]! Recebemos seu chamado R13434…" at bounding box center [508, 242] width 671 height 161
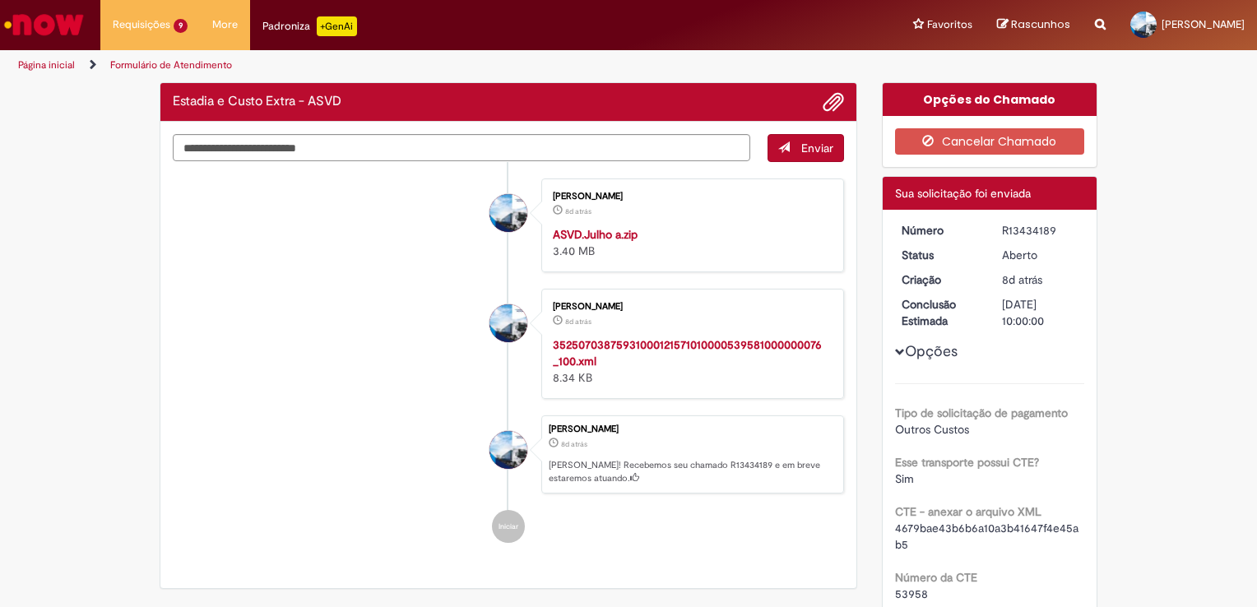
drag, startPoint x: 547, startPoint y: 224, endPoint x: 360, endPoint y: 347, distance: 223.8
click at [360, 347] on li "[PERSON_NAME] 8d atrás 8 dias atrás 3525070387593100012157101000053958100000007…" at bounding box center [508, 344] width 671 height 110
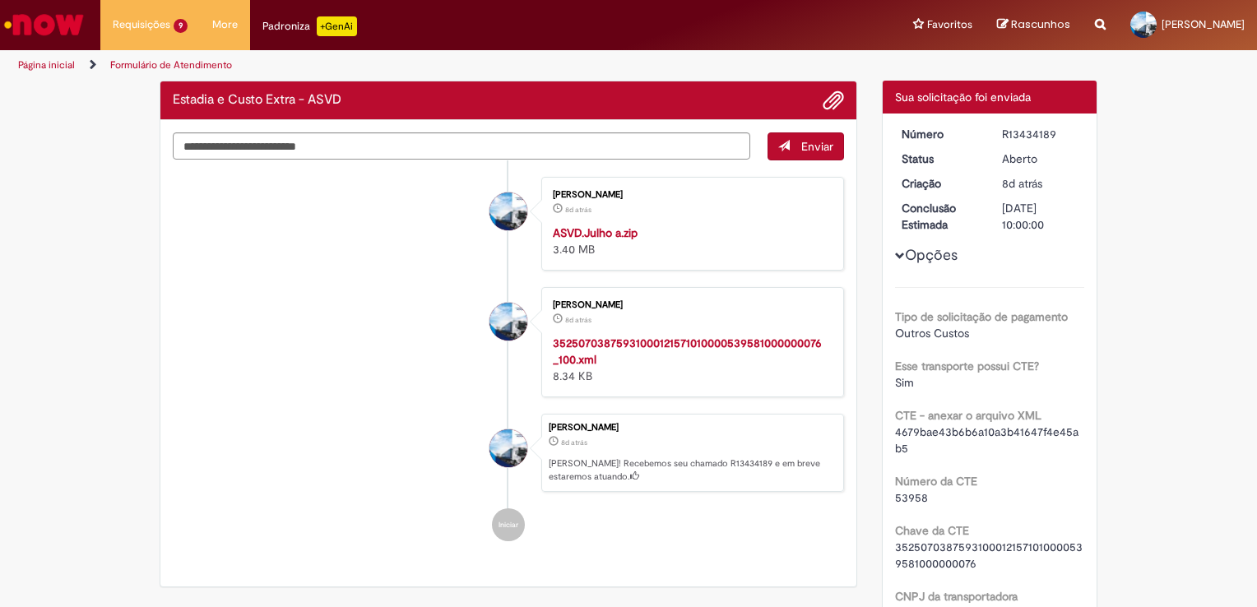
scroll to position [99, 0]
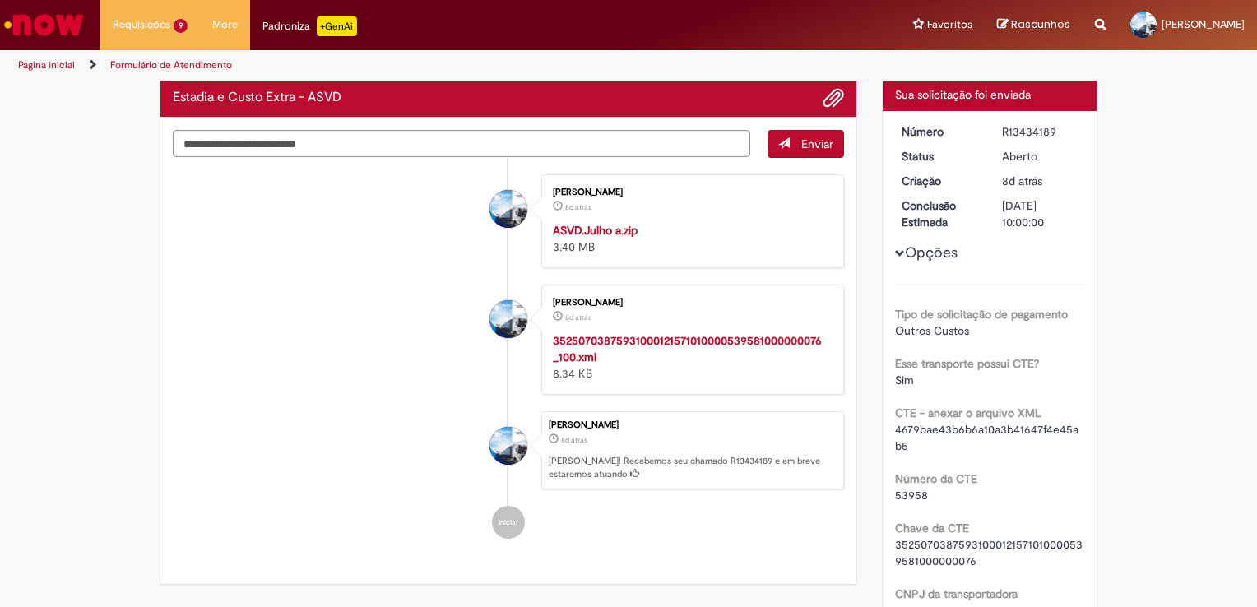
click at [425, 380] on li "[PERSON_NAME] 8d atrás 8 dias atrás 3525070387593100012157101000053958100000007…" at bounding box center [508, 340] width 671 height 110
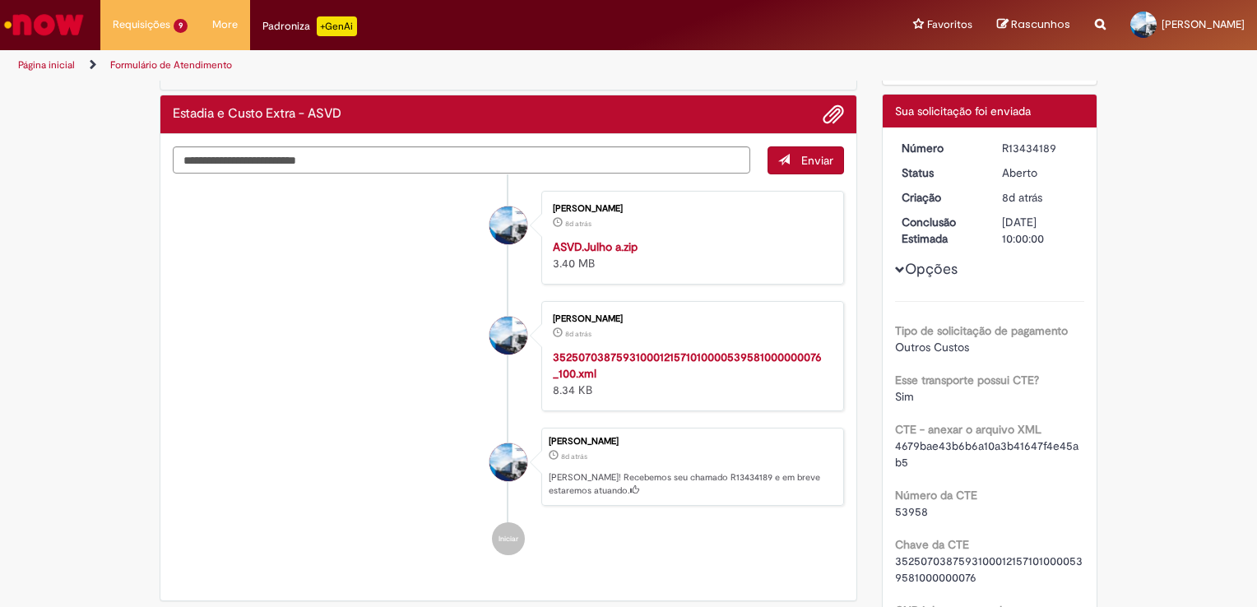
scroll to position [0, 0]
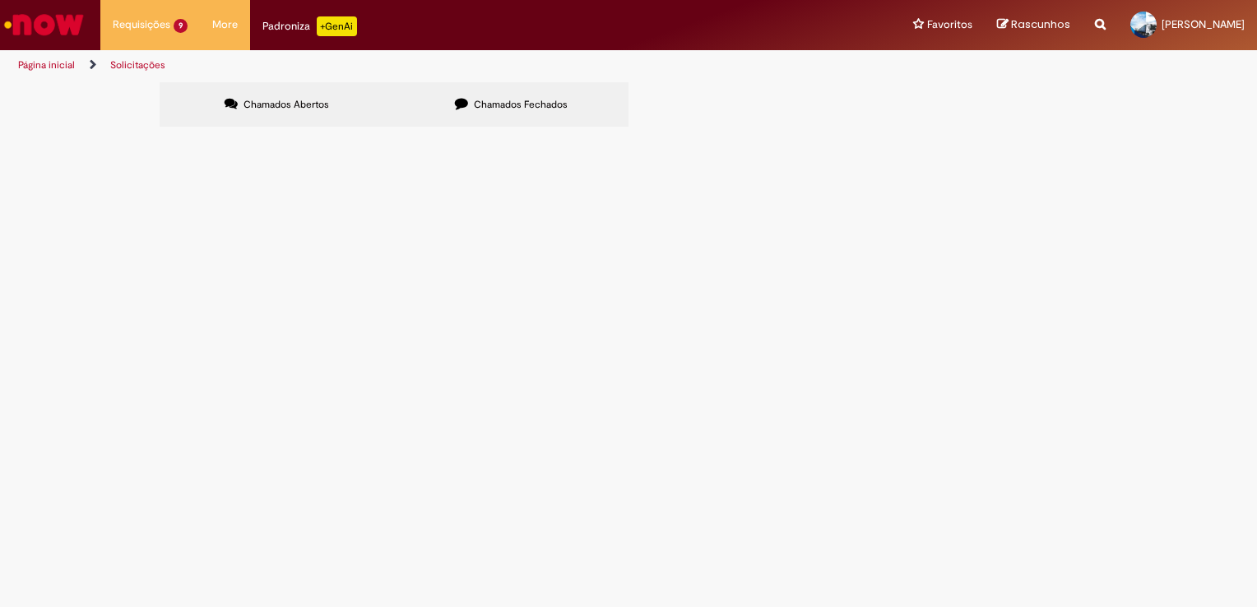
click at [482, 103] on span "Chamados Fechados" at bounding box center [521, 104] width 94 height 13
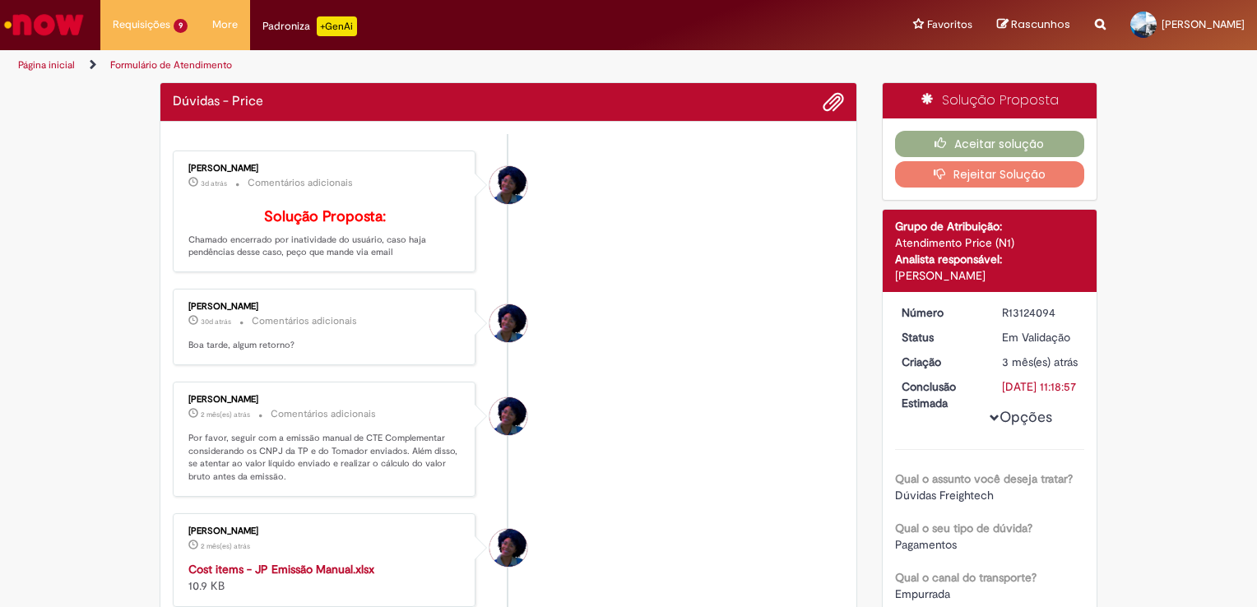
click at [726, 362] on li "[PERSON_NAME] 30d atrás 30 dias atrás Comentários adicionais Boa tarde, algum r…" at bounding box center [508, 327] width 671 height 76
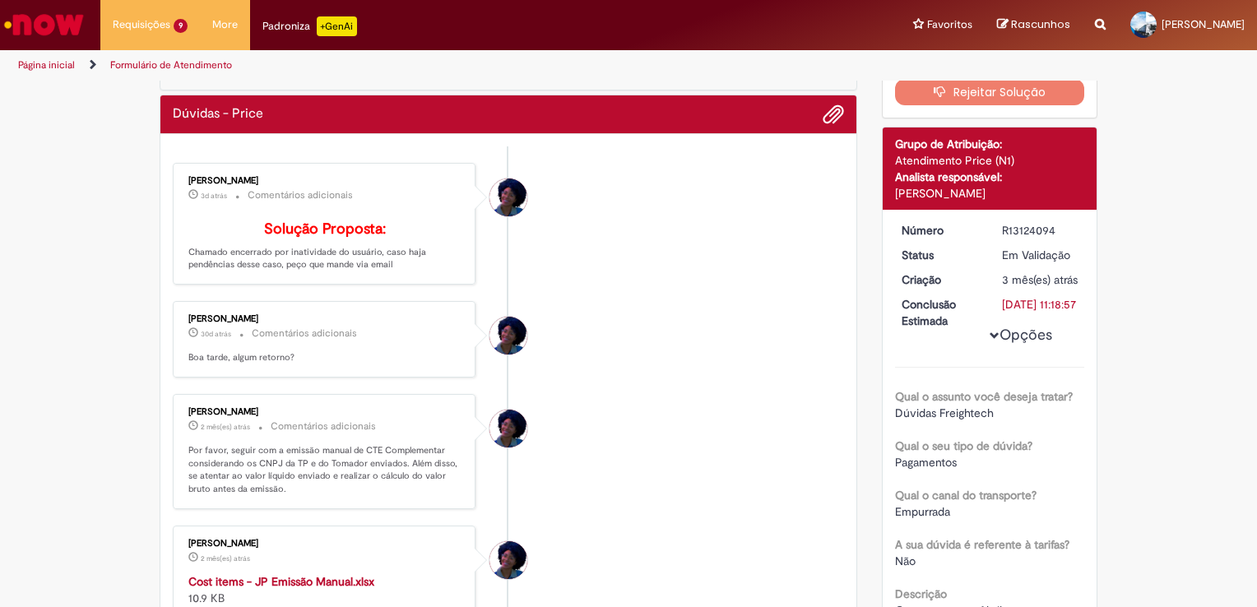
scroll to position [80, 0]
